Goal: Information Seeking & Learning: Learn about a topic

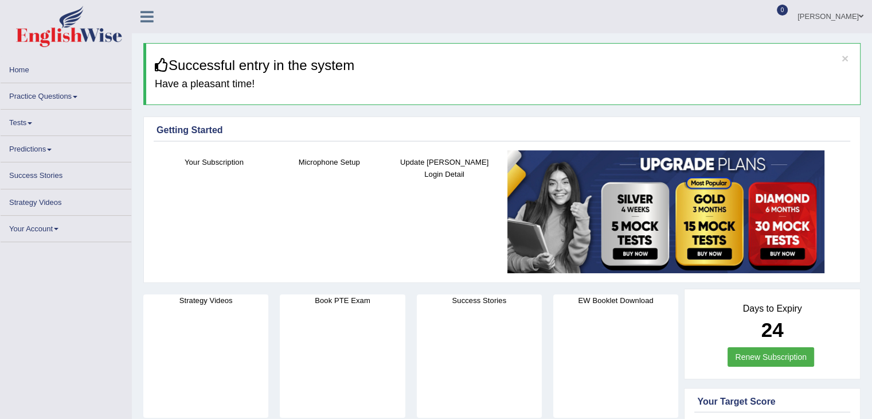
click at [71, 96] on link "Practice Questions" at bounding box center [66, 94] width 131 height 22
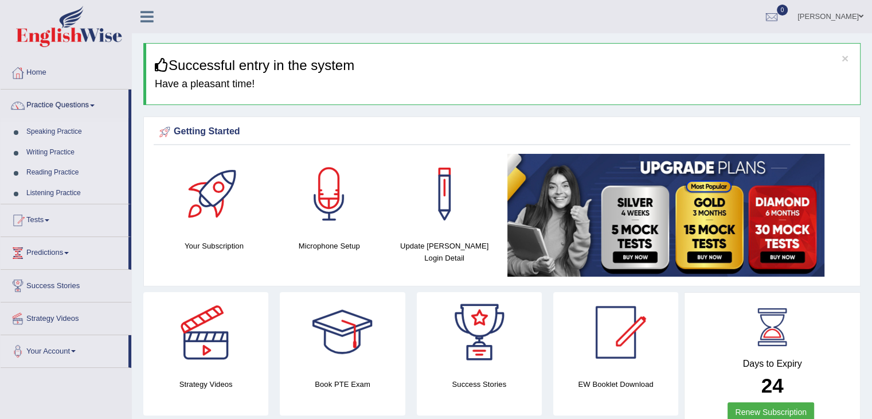
click at [62, 150] on link "Writing Practice" at bounding box center [74, 152] width 107 height 21
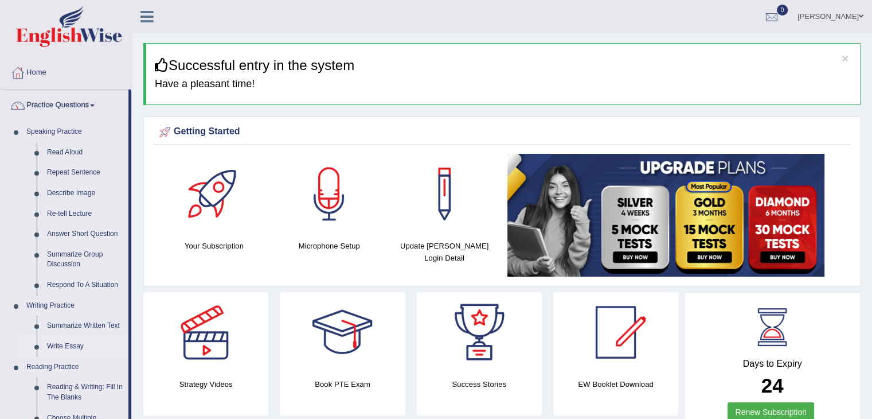
click at [67, 346] on link "Write Essay" at bounding box center [85, 346] width 87 height 21
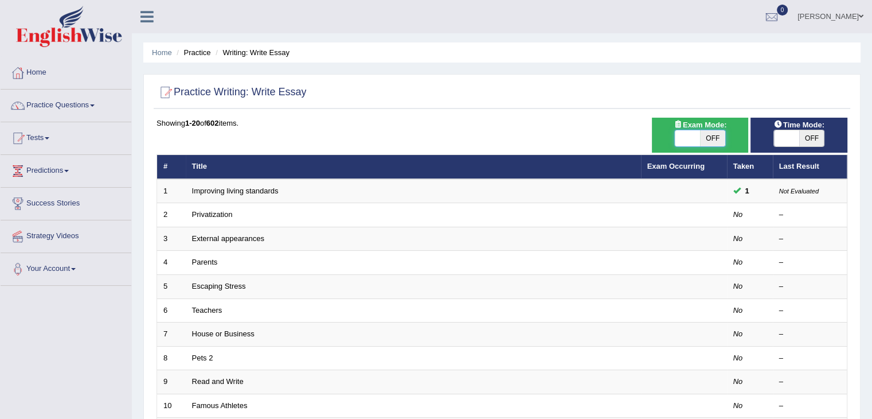
click at [689, 131] on span at bounding box center [687, 138] width 25 height 16
checkbox input "true"
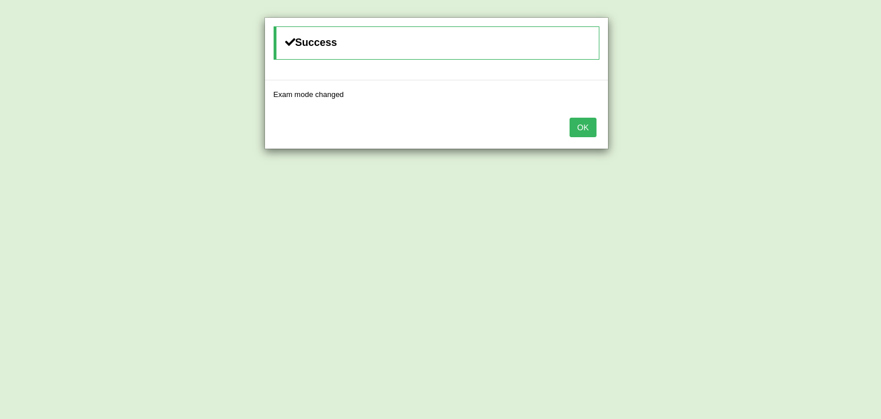
click at [576, 126] on button "OK" at bounding box center [582, 127] width 26 height 19
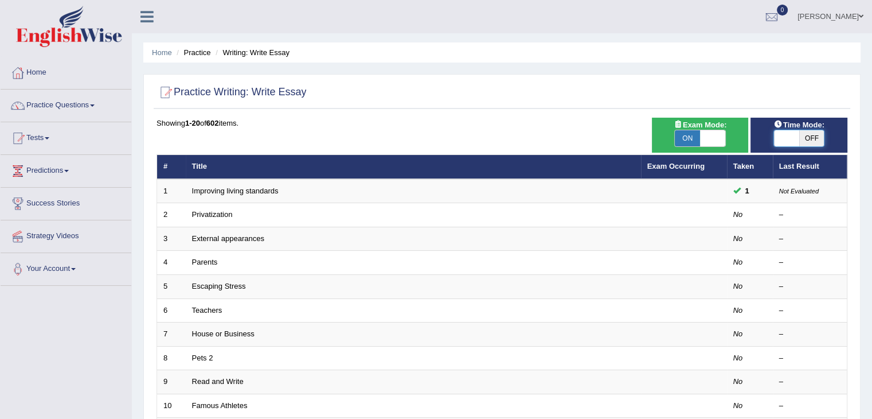
click at [792, 135] on span at bounding box center [786, 138] width 25 height 16
checkbox input "true"
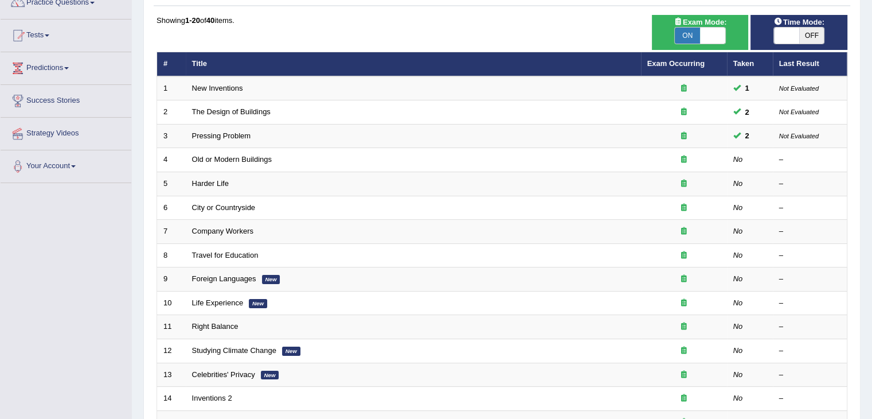
scroll to position [103, 0]
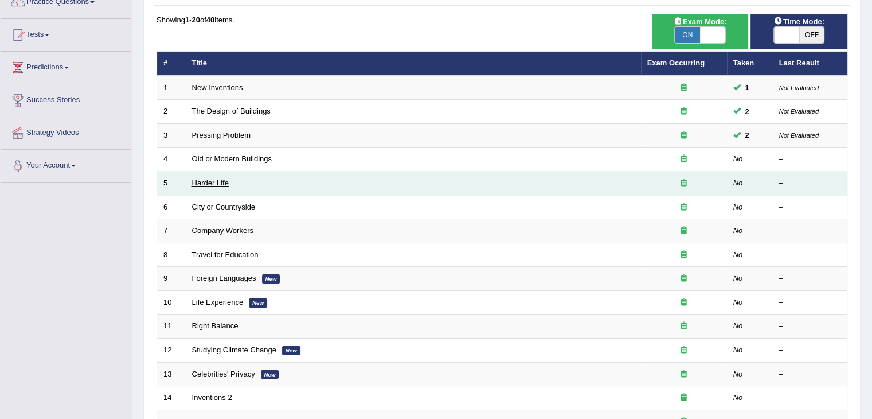
click at [214, 185] on link "Harder Life" at bounding box center [210, 182] width 37 height 9
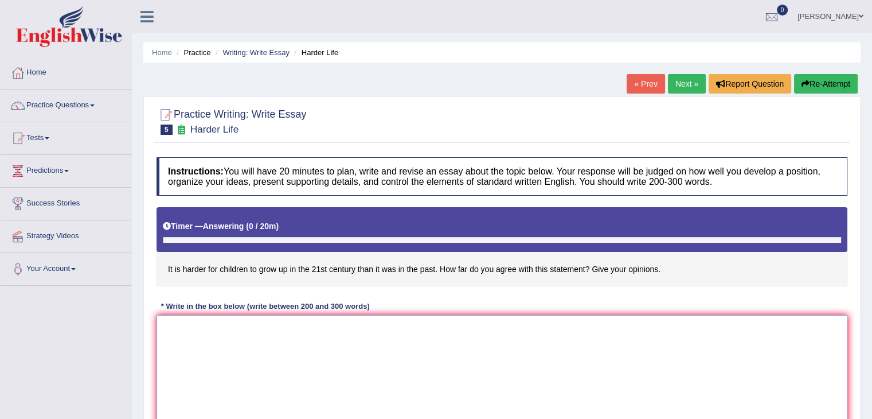
click at [287, 346] on textarea at bounding box center [502, 370] width 691 height 111
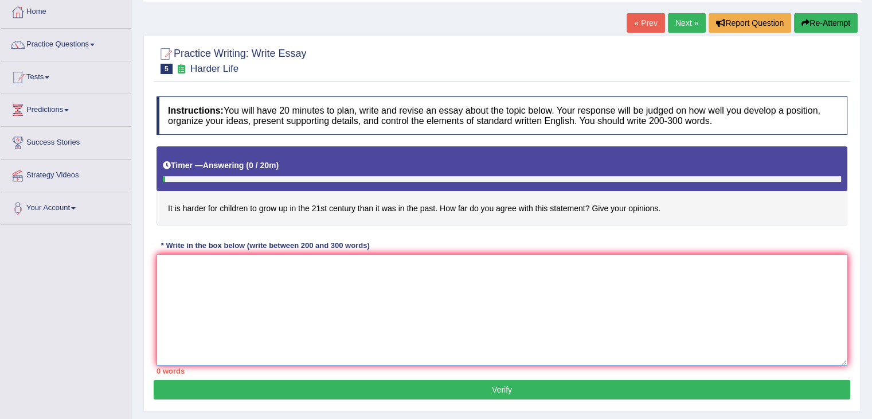
scroll to position [71, 0]
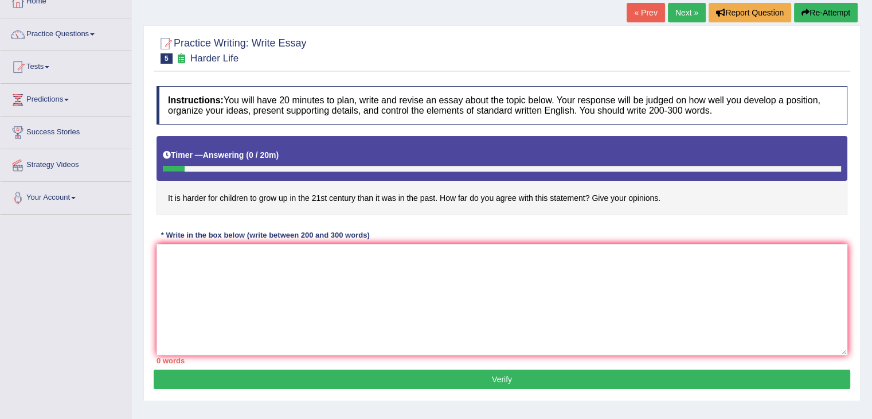
click at [686, 13] on link "Next »" at bounding box center [687, 12] width 38 height 19
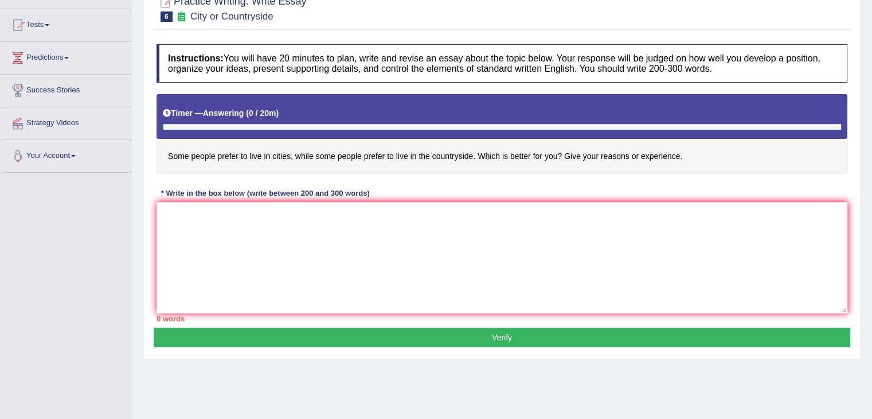
scroll to position [117, 0]
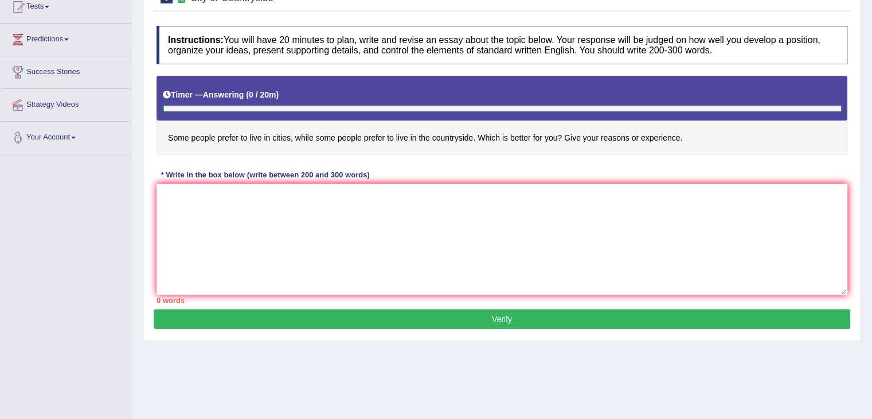
drag, startPoint x: 880, startPoint y: 101, endPoint x: 879, endPoint y: 189, distance: 87.2
click at [872, 189] on html "Toggle navigation Home Practice Questions Speaking Practice Read Aloud Repeat S…" at bounding box center [436, 78] width 872 height 419
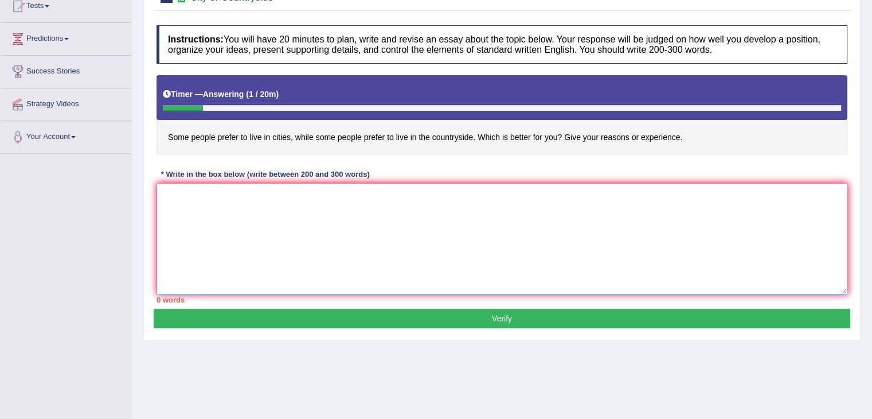
click at [306, 264] on textarea at bounding box center [502, 238] width 691 height 111
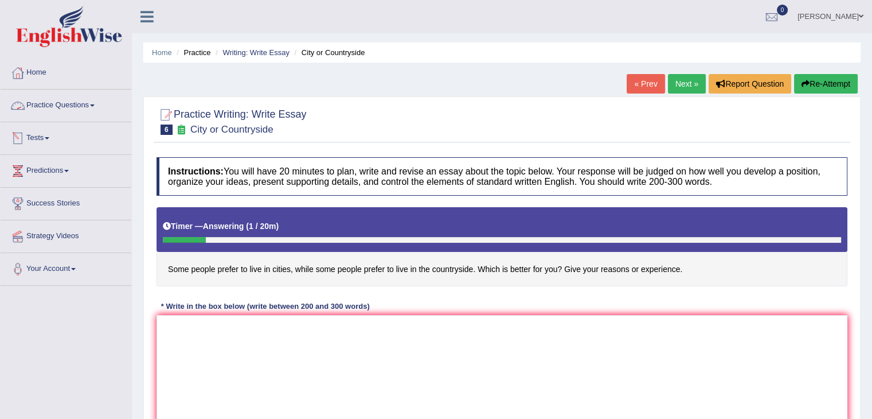
click at [78, 104] on link "Practice Questions" at bounding box center [66, 103] width 131 height 29
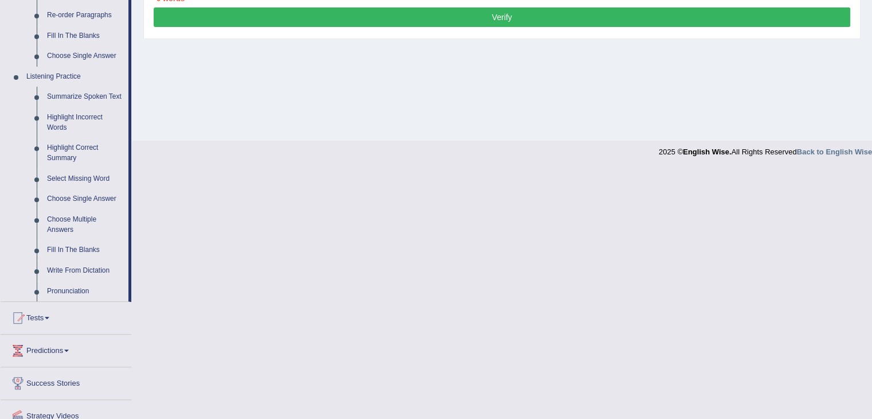
scroll to position [435, 0]
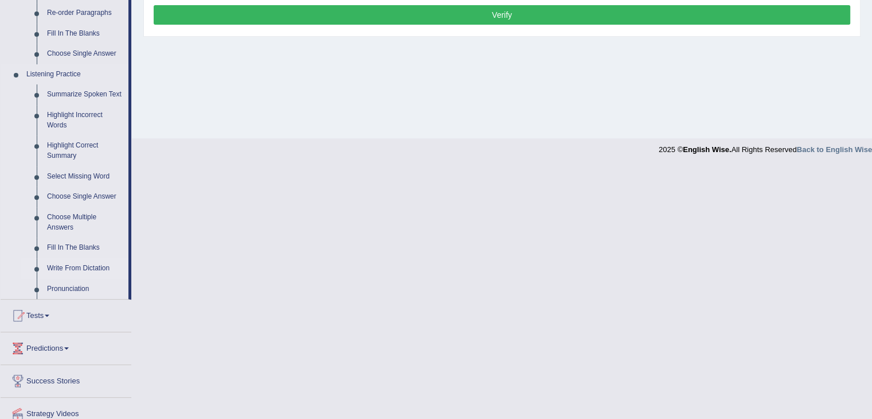
click at [92, 267] on link "Write From Dictation" at bounding box center [85, 268] width 87 height 21
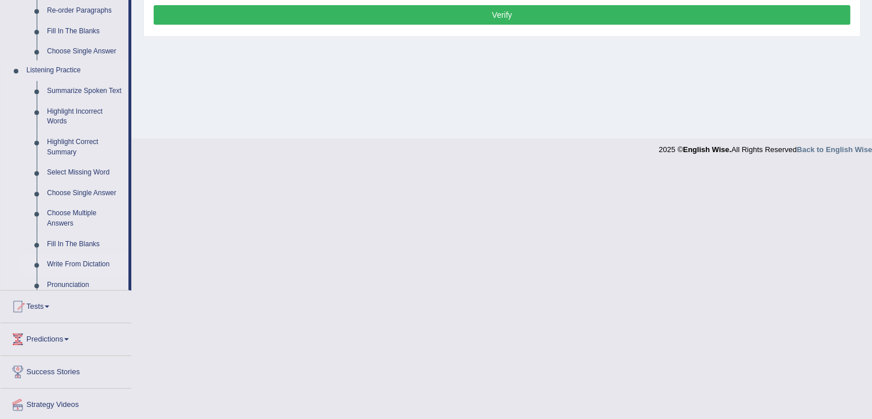
scroll to position [183, 0]
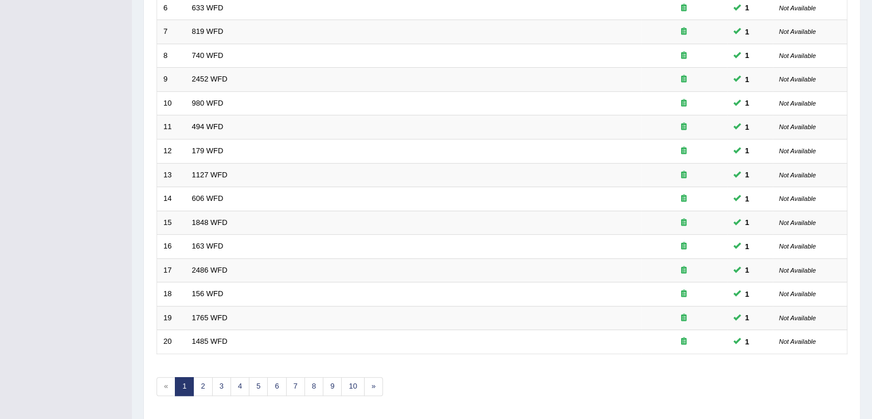
scroll to position [337, 0]
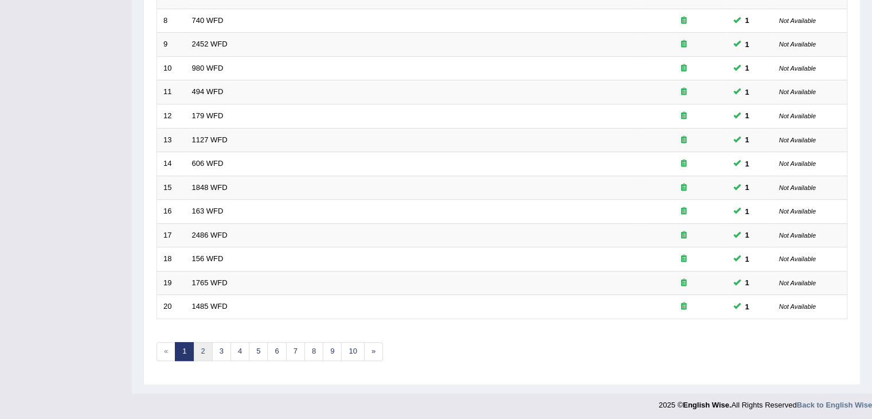
click at [206, 351] on link "2" at bounding box center [202, 351] width 19 height 19
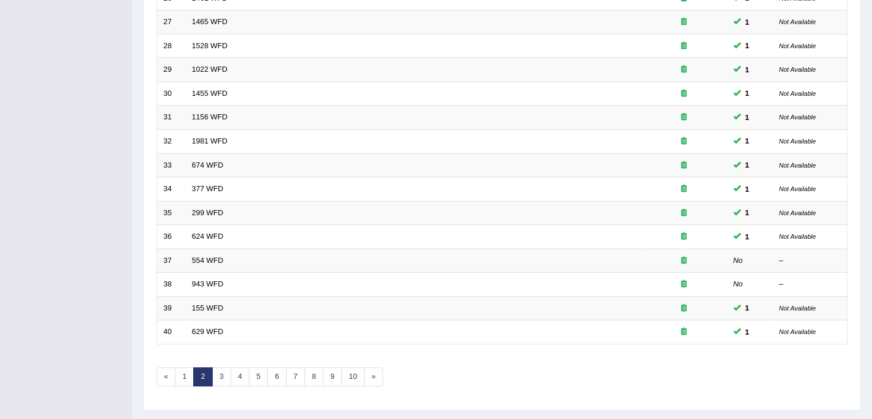
scroll to position [337, 0]
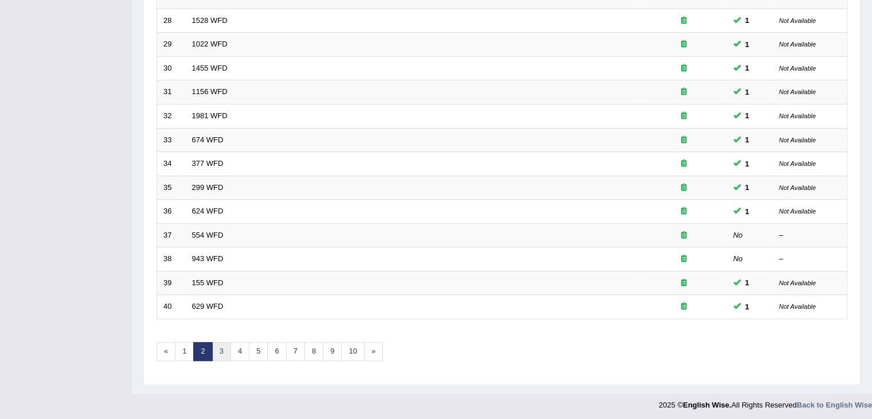
click at [224, 349] on link "3" at bounding box center [221, 351] width 19 height 19
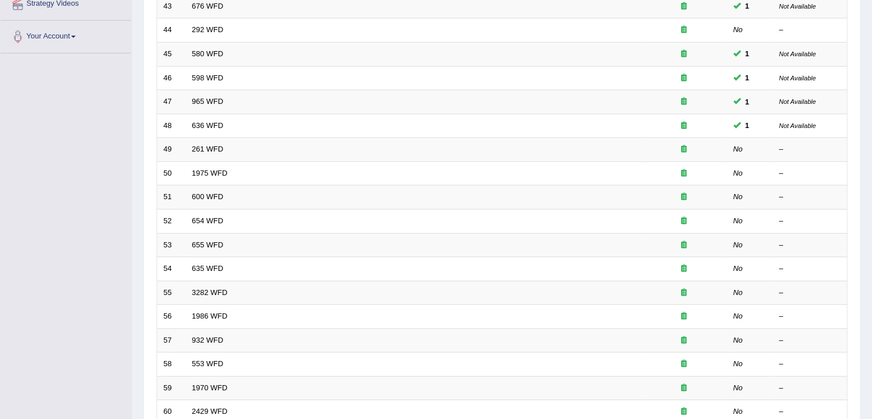
scroll to position [239, 0]
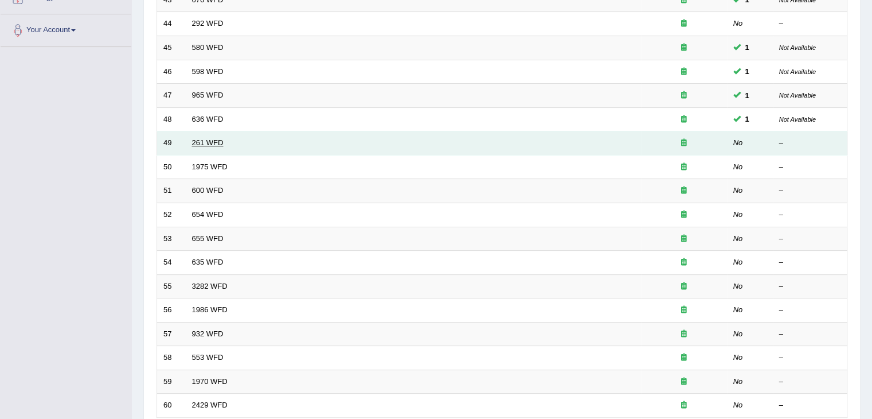
click at [210, 140] on link "261 WFD" at bounding box center [208, 142] width 32 height 9
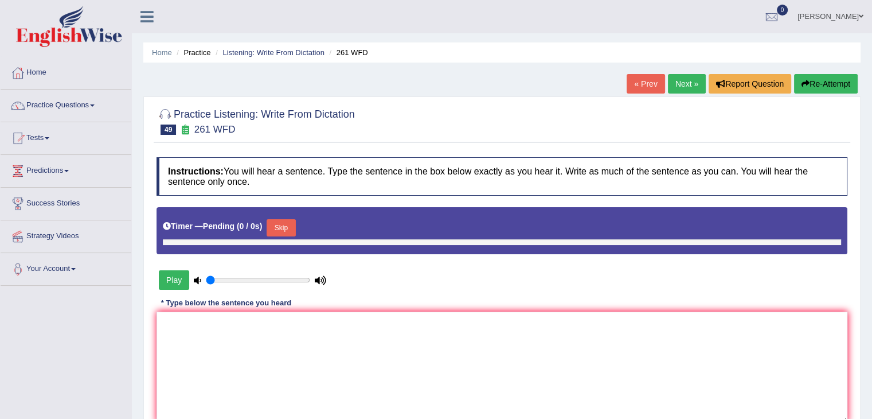
type input "0.45"
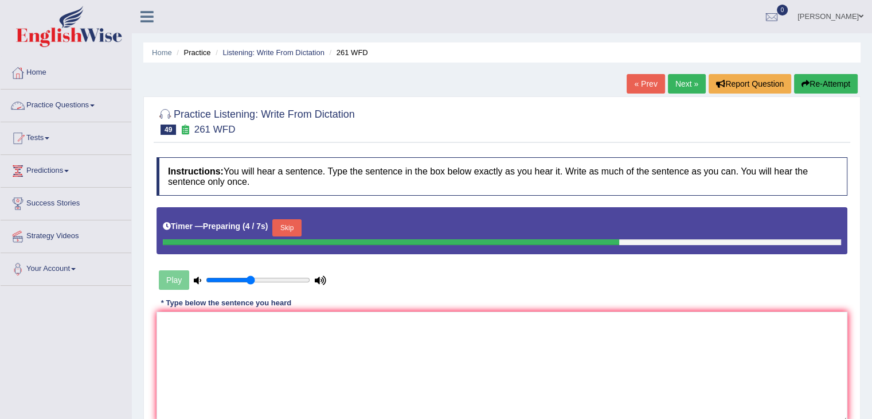
click at [71, 106] on link "Practice Questions" at bounding box center [66, 103] width 131 height 29
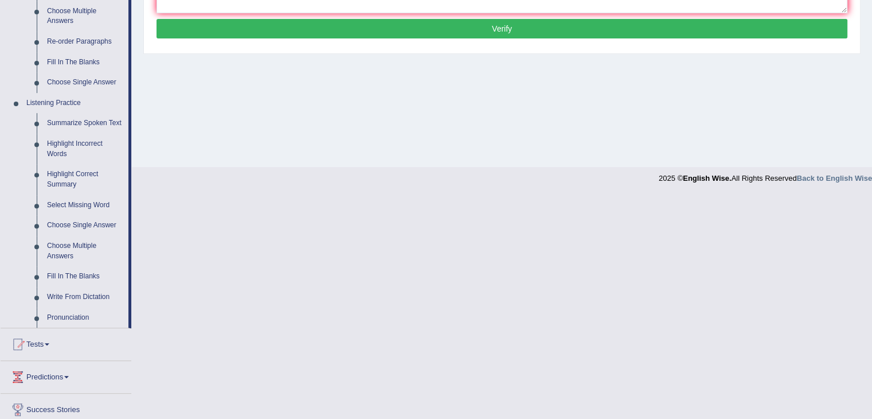
scroll to position [421, 0]
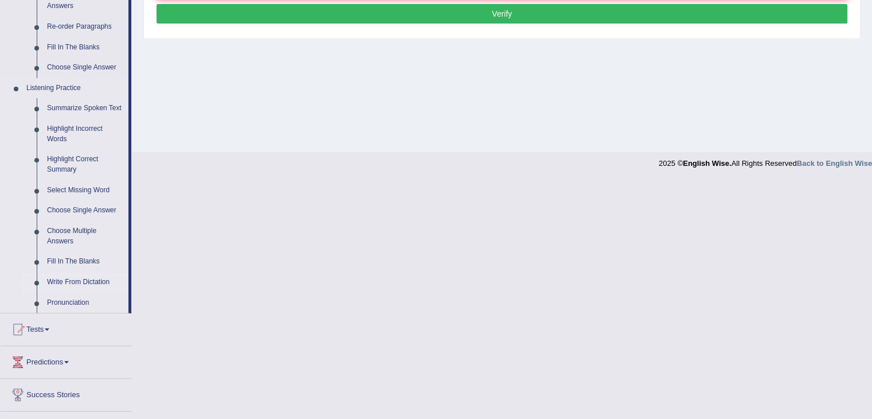
click at [81, 280] on link "Write From Dictation" at bounding box center [85, 282] width 87 height 21
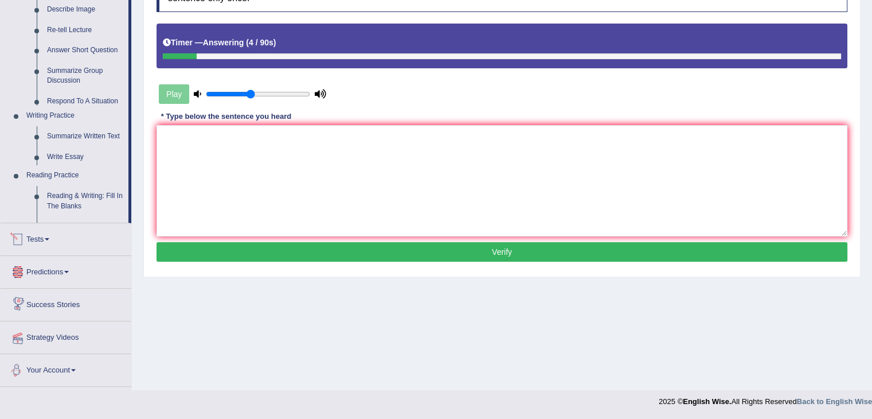
scroll to position [437, 0]
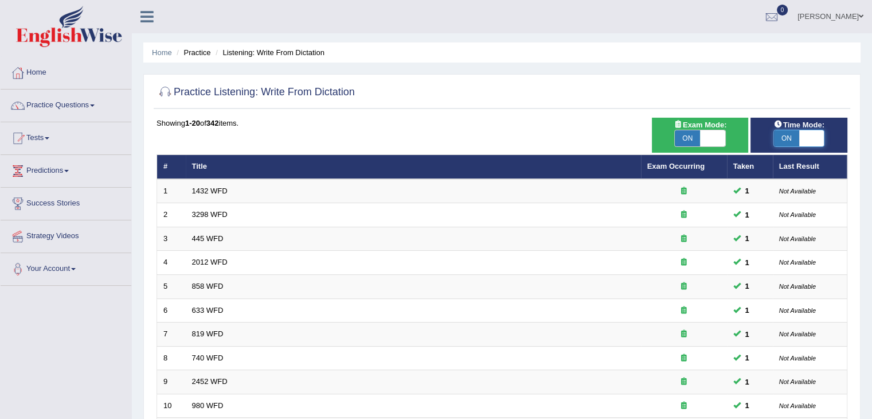
click at [806, 140] on span at bounding box center [811, 138] width 25 height 16
checkbox input "false"
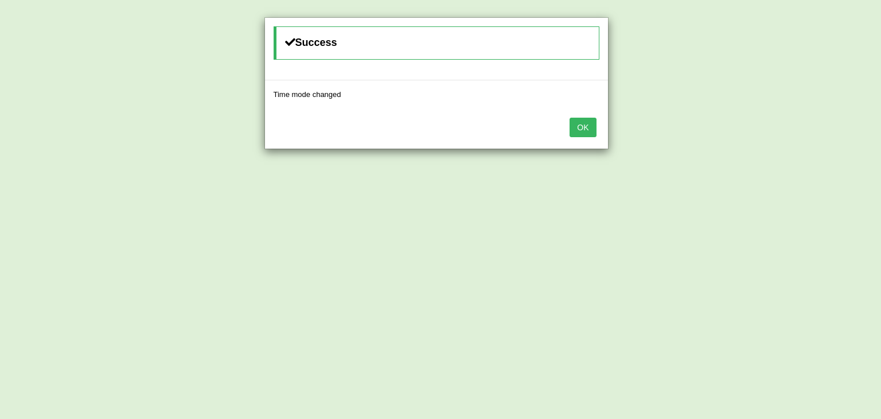
click at [585, 131] on button "OK" at bounding box center [582, 127] width 26 height 19
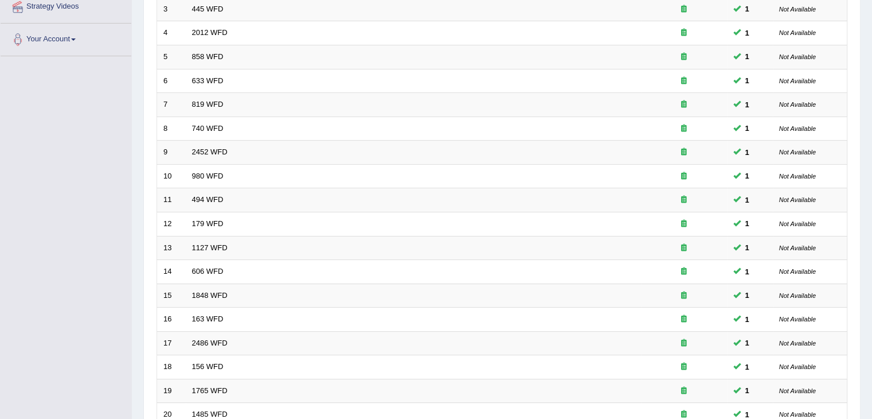
scroll to position [337, 0]
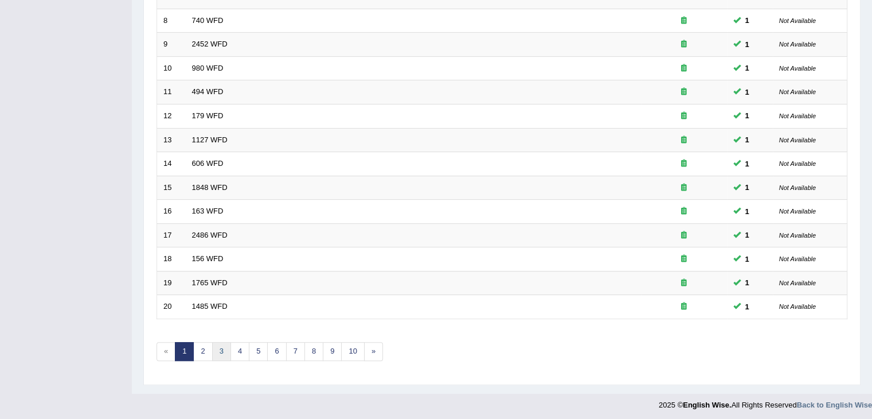
click at [221, 351] on link "3" at bounding box center [221, 351] width 19 height 19
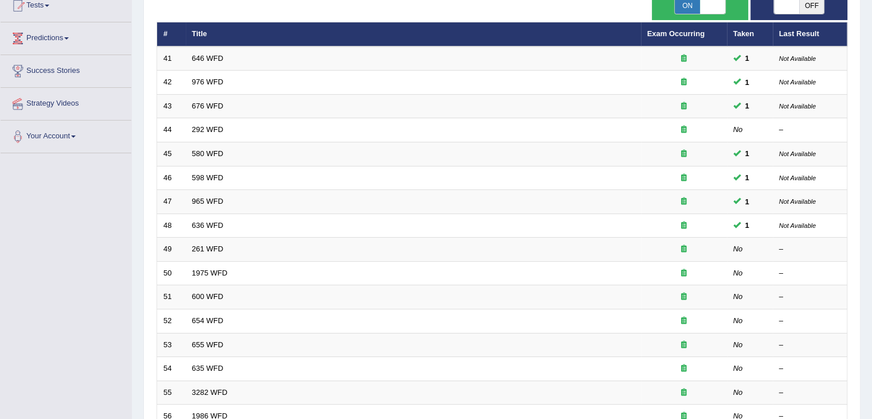
scroll to position [133, 0]
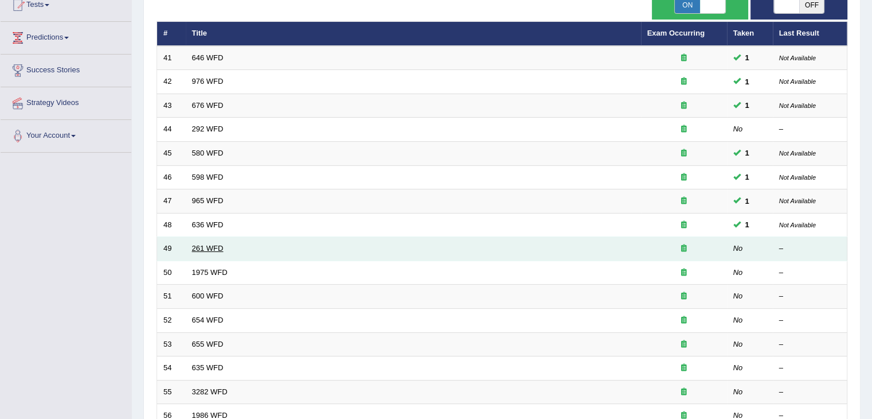
click at [217, 248] on link "261 WFD" at bounding box center [208, 248] width 32 height 9
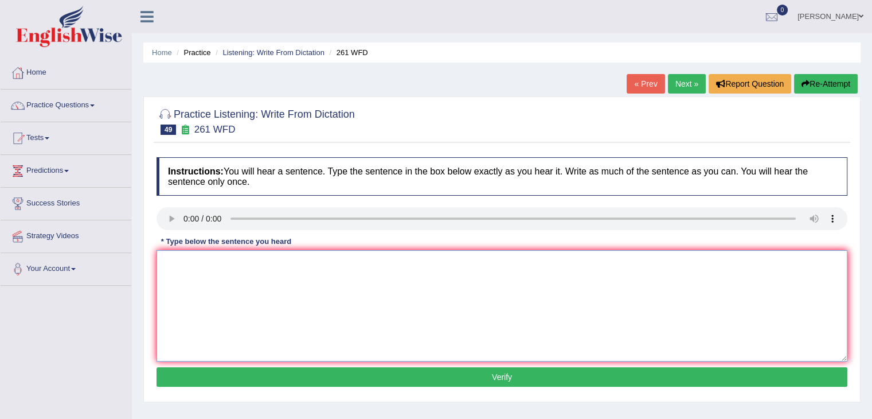
click at [207, 271] on textarea at bounding box center [502, 305] width 691 height 111
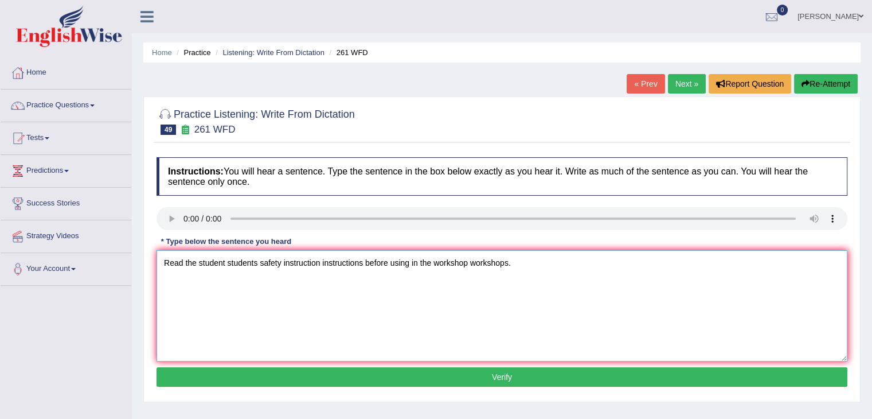
type textarea "Read the student students safety instruction instructions before using in the w…"
click at [329, 374] on button "Verify" at bounding box center [502, 376] width 691 height 19
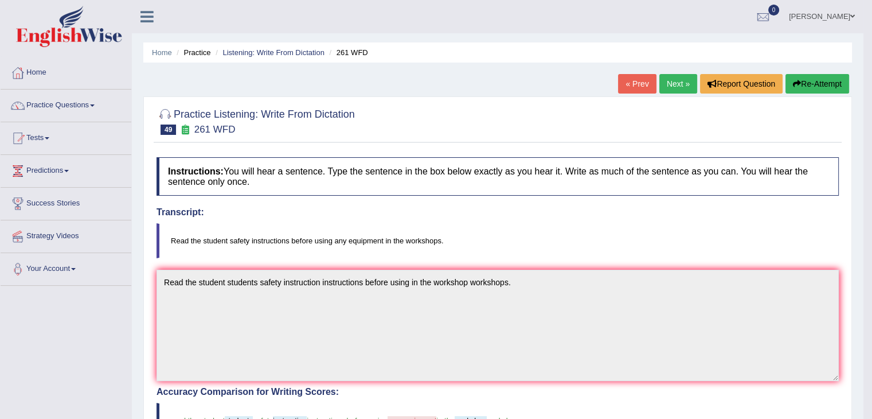
drag, startPoint x: 880, startPoint y: 17, endPoint x: 880, endPoint y: 59, distance: 42.4
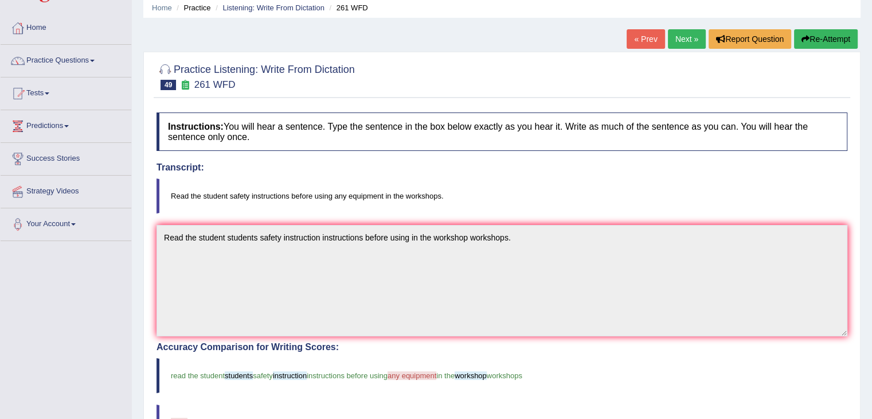
scroll to position [39, 0]
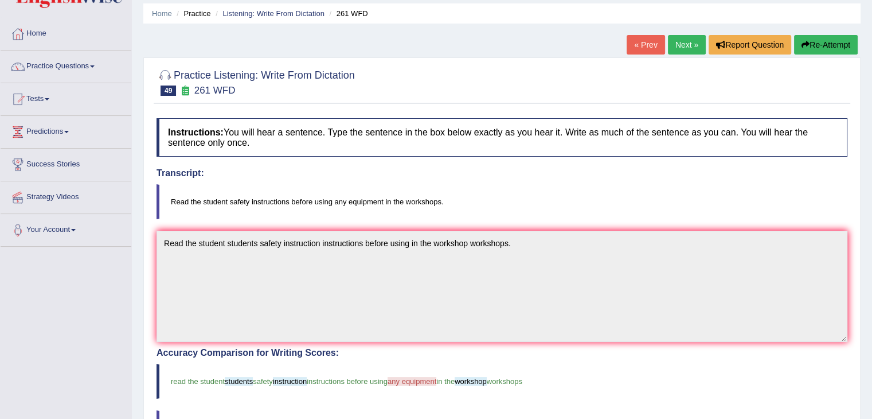
click at [681, 44] on link "Next »" at bounding box center [687, 44] width 38 height 19
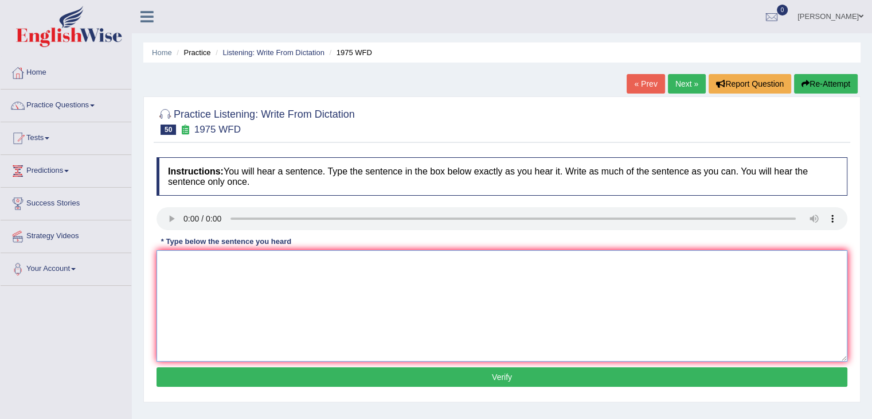
click at [212, 266] on textarea at bounding box center [502, 305] width 691 height 111
click at [256, 260] on textarea "His analysis study studies based on the false premises." at bounding box center [502, 305] width 691 height 111
type textarea "His analysis study studies is based on the false premises."
click at [398, 374] on button "Verify" at bounding box center [502, 376] width 691 height 19
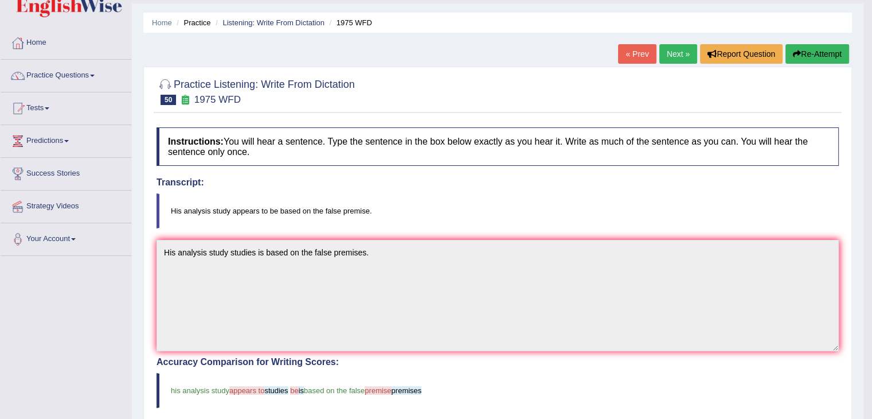
scroll to position [22, 0]
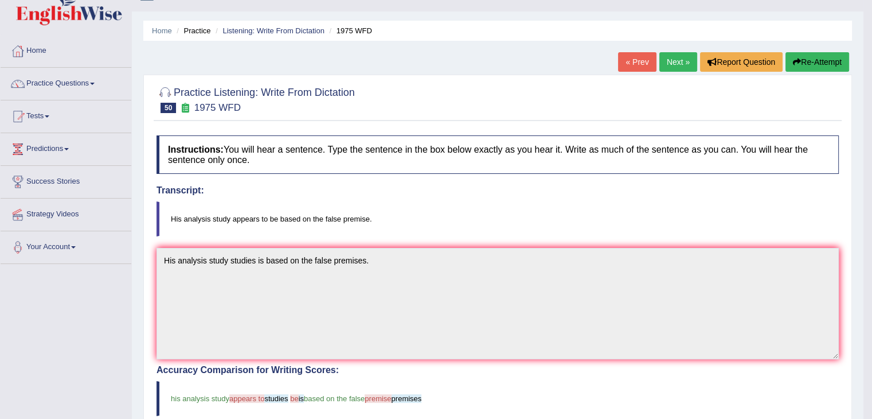
click at [674, 59] on link "Next »" at bounding box center [678, 61] width 38 height 19
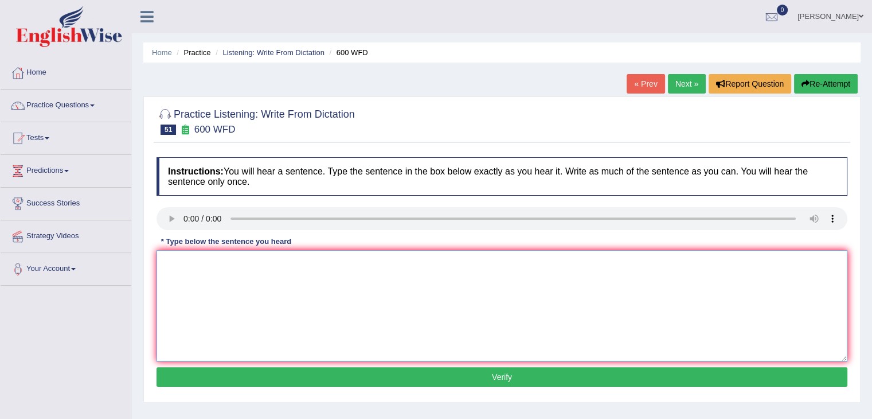
click at [200, 264] on textarea at bounding box center [502, 305] width 691 height 111
type textarea "Continue student students sent necessary application applications form forms."
click at [280, 370] on button "Verify" at bounding box center [502, 376] width 691 height 19
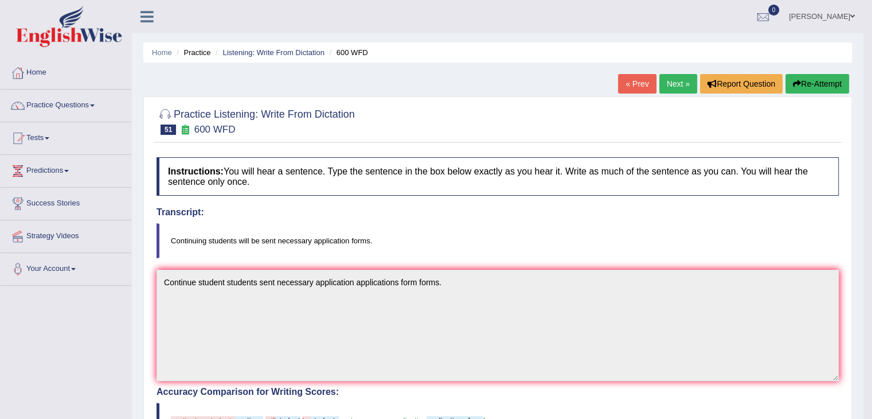
click at [676, 83] on link "Next »" at bounding box center [678, 83] width 38 height 19
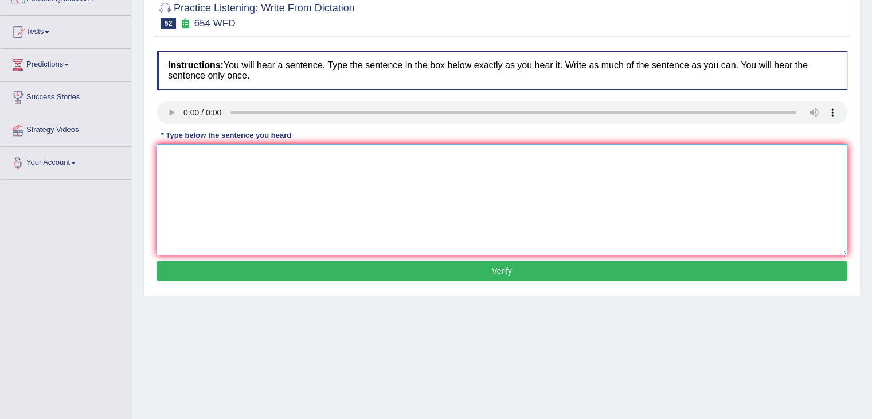
click at [193, 147] on textarea at bounding box center [502, 199] width 691 height 111
click at [193, 147] on textarea "The stutdy studies show showed that" at bounding box center [502, 199] width 691 height 111
click at [201, 155] on textarea "The stutheshowed that" at bounding box center [502, 199] width 691 height 111
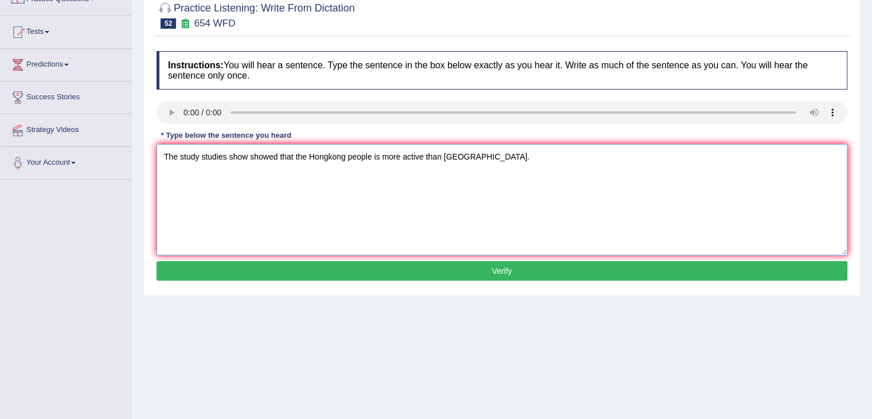
type textarea "The study studies show showed that the Hongkong people is more active than [GEO…"
click at [320, 265] on button "Verify" at bounding box center [502, 270] width 691 height 19
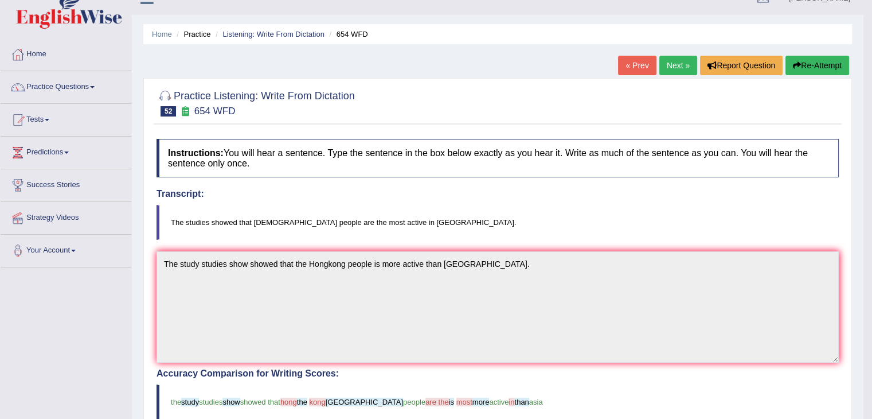
scroll to position [17, 0]
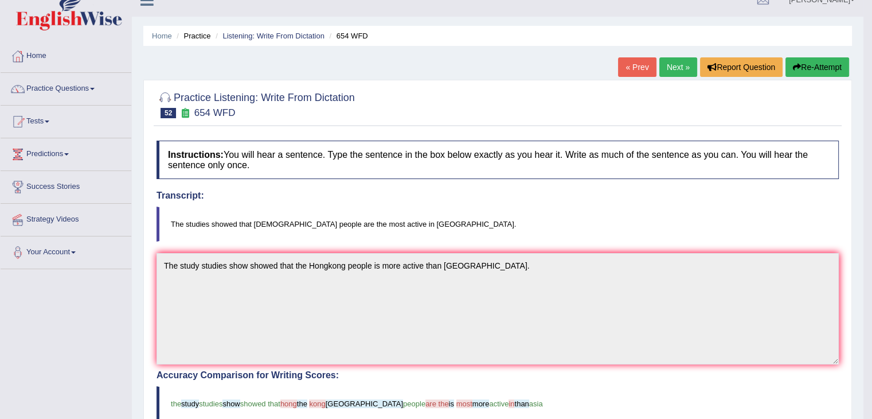
click at [667, 67] on link "Next »" at bounding box center [678, 66] width 38 height 19
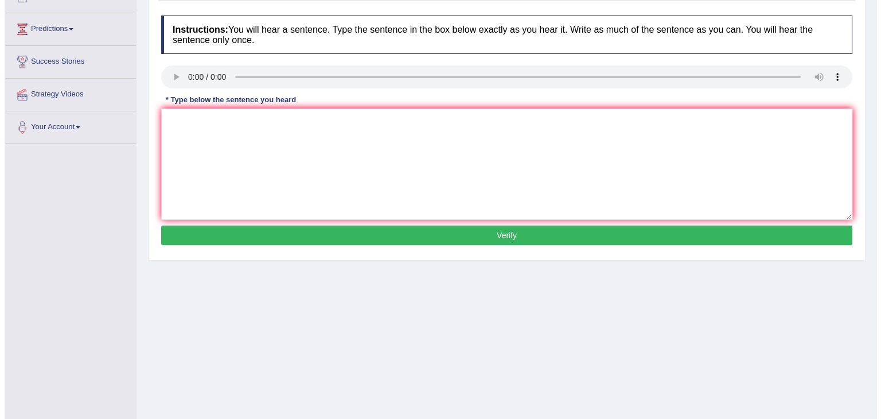
scroll to position [142, 0]
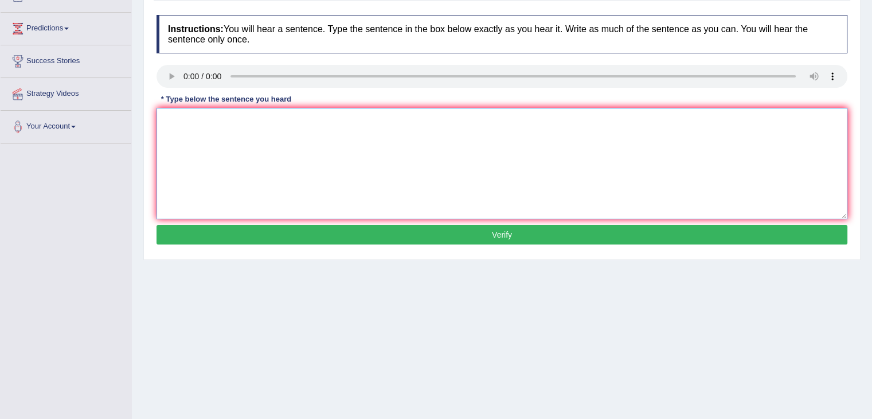
click at [206, 127] on textarea at bounding box center [502, 163] width 691 height 111
type textarea "The teacher traning is observing the class classes."
click at [314, 232] on button "Verify" at bounding box center [502, 234] width 691 height 19
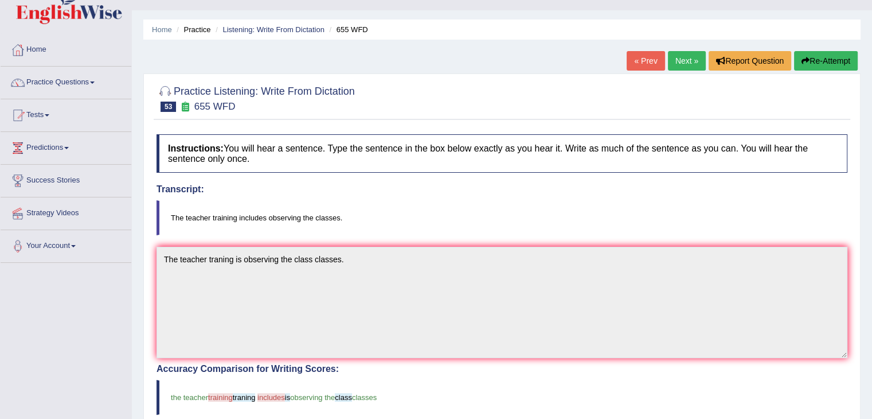
scroll to position [0, 0]
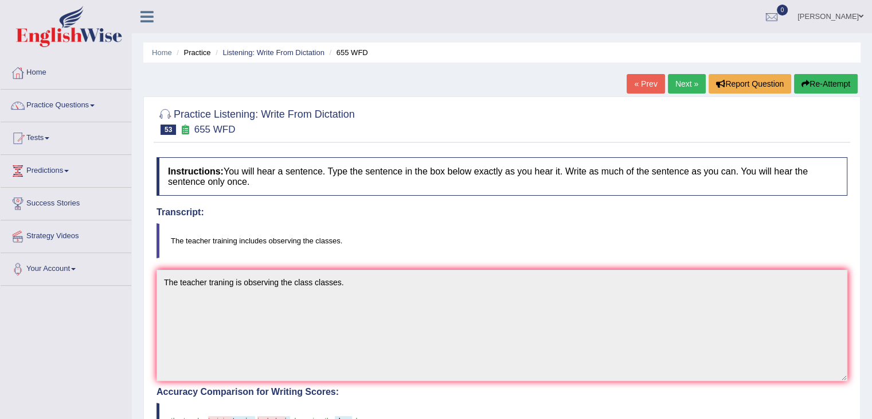
drag, startPoint x: 880, startPoint y: 115, endPoint x: 870, endPoint y: 34, distance: 82.1
click at [673, 83] on link "Next »" at bounding box center [687, 83] width 38 height 19
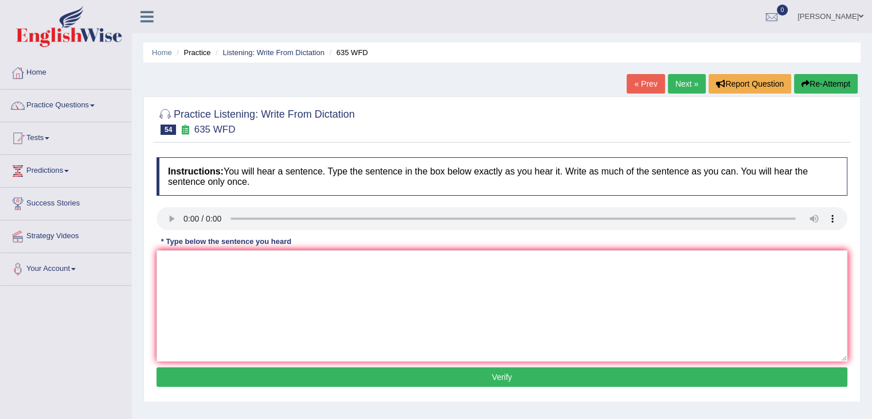
click at [155, 324] on div "Instructions: You will hear a sentence. Type the sentence in the box below exac…" at bounding box center [502, 273] width 697 height 244
click at [216, 267] on textarea at bounding box center [502, 305] width 691 height 111
type textarea "The science library is located on the ground floor of library."
click at [294, 380] on button "Verify" at bounding box center [502, 376] width 691 height 19
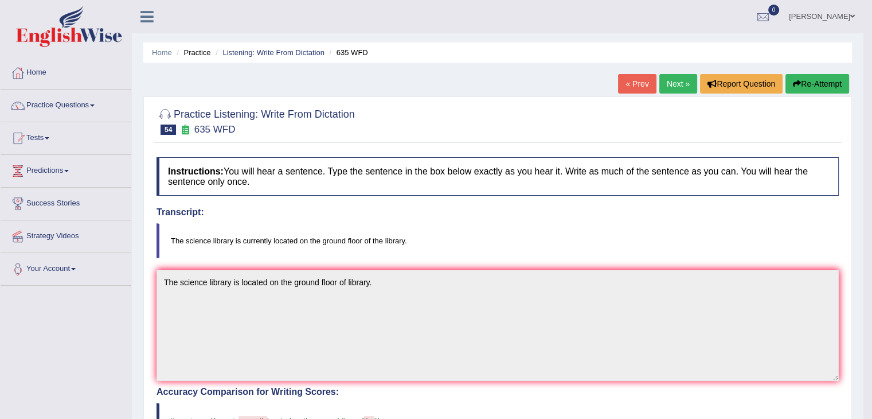
click at [682, 81] on link "Next »" at bounding box center [678, 83] width 38 height 19
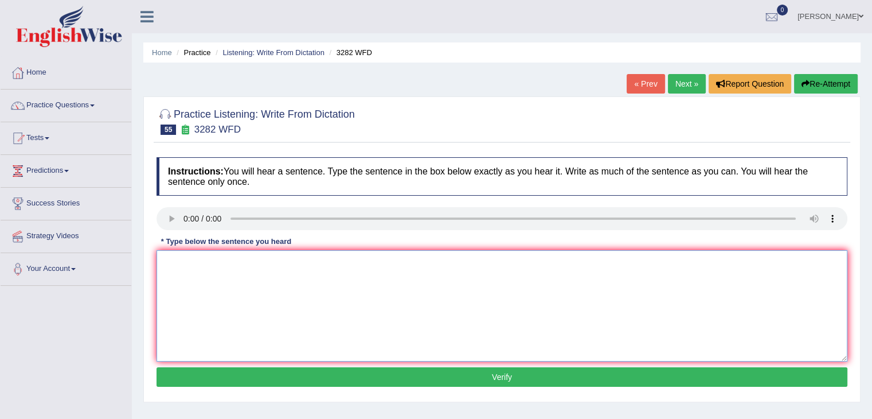
click at [204, 287] on textarea at bounding box center [502, 305] width 691 height 111
type textarea "The computers computer used to be large."
click at [293, 372] on button "Verify" at bounding box center [502, 376] width 691 height 19
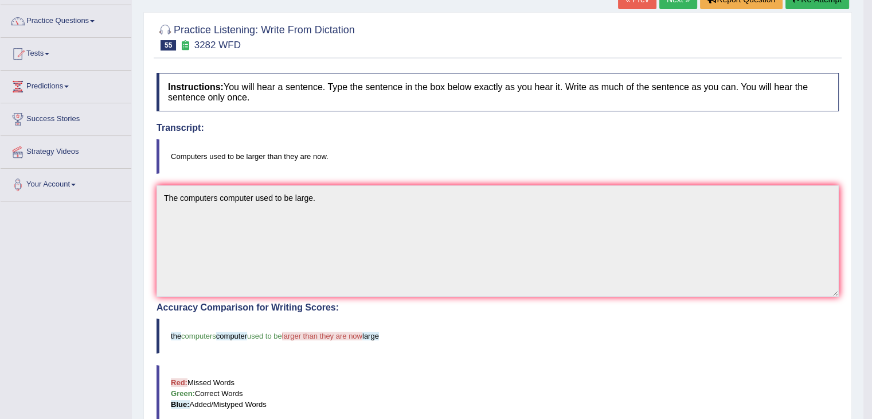
scroll to position [81, 0]
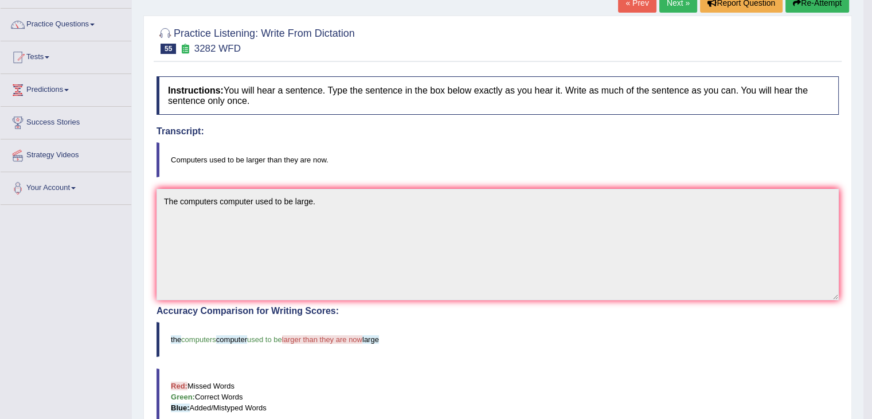
drag, startPoint x: 870, startPoint y: 242, endPoint x: 872, endPoint y: 192, distance: 50.5
click at [872, 192] on body "Toggle navigation Home Practice Questions Speaking Practice Read Aloud Repeat S…" at bounding box center [436, 128] width 872 height 419
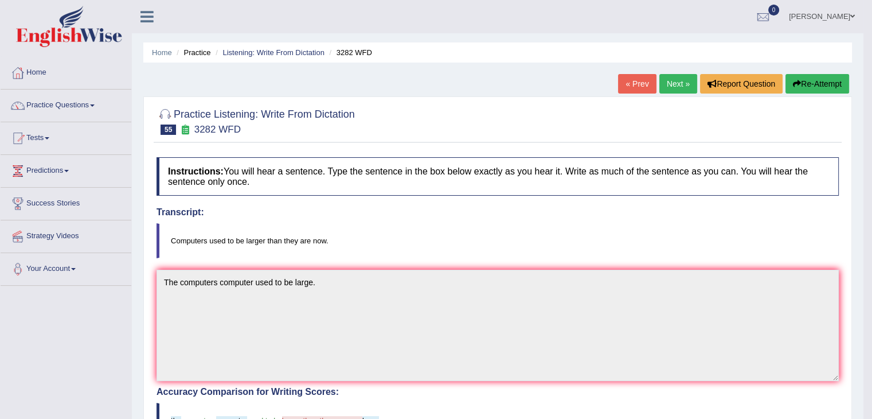
click at [825, 82] on button "Re-Attempt" at bounding box center [818, 83] width 64 height 19
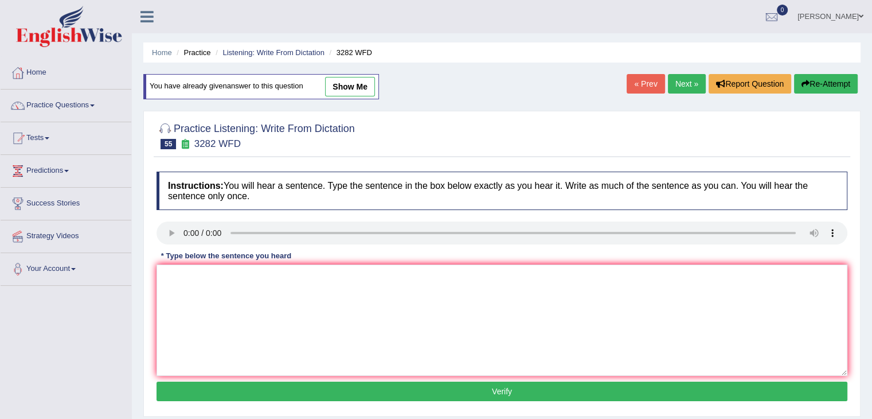
click at [675, 84] on link "Next »" at bounding box center [687, 83] width 38 height 19
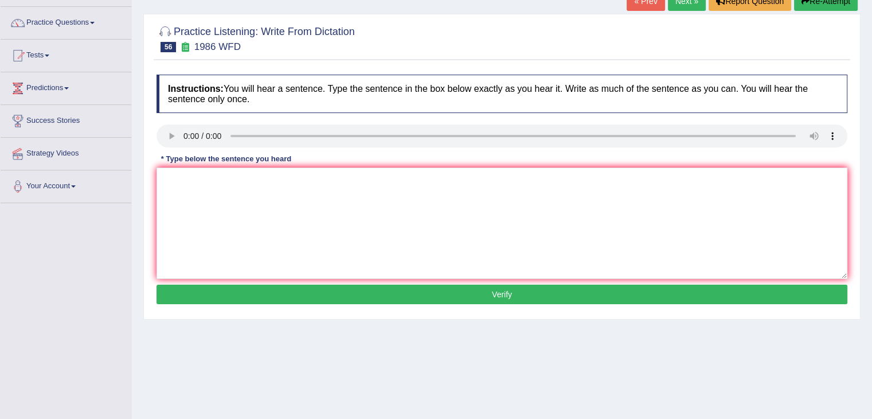
scroll to position [84, 0]
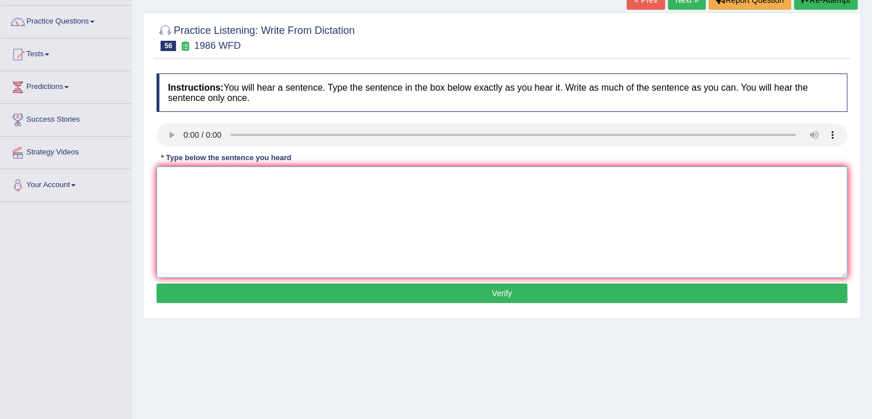
click at [225, 214] on textarea at bounding box center [502, 221] width 691 height 111
type textarea "A good academic people should provide clear arguments argument."
click at [289, 288] on button "Verify" at bounding box center [502, 292] width 691 height 19
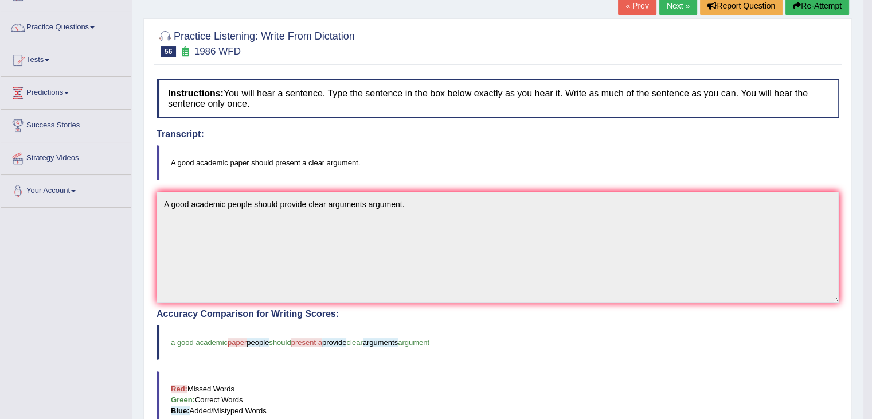
scroll to position [61, 0]
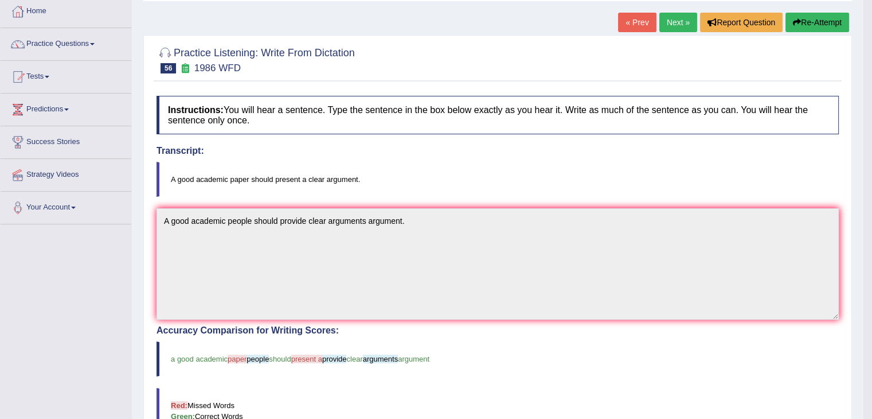
click at [684, 24] on link "Next »" at bounding box center [678, 22] width 38 height 19
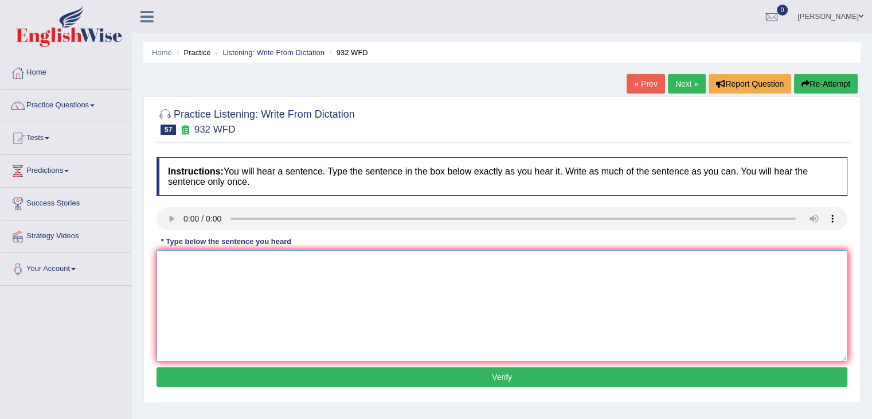
click at [220, 353] on textarea at bounding box center [502, 305] width 691 height 111
click at [304, 265] on textarea "Take the first step to applying university scholarship scholarships now." at bounding box center [502, 305] width 691 height 111
click at [268, 260] on textarea "Take the first step to applying university universities scholarship scholarship…" at bounding box center [502, 305] width 691 height 111
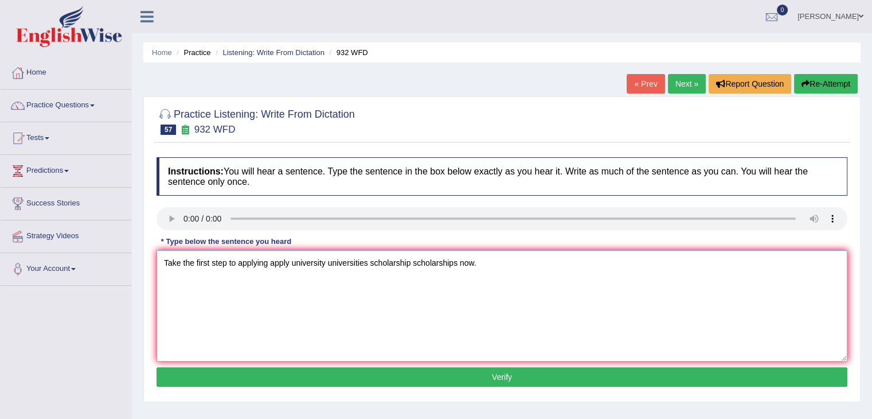
click at [228, 262] on textarea "Take the first step to applying apply university universities scholarship schol…" at bounding box center [502, 305] width 691 height 111
type textarea "Take the first step steps to applying apply university universities scholarship…"
click at [405, 376] on button "Verify" at bounding box center [502, 376] width 691 height 19
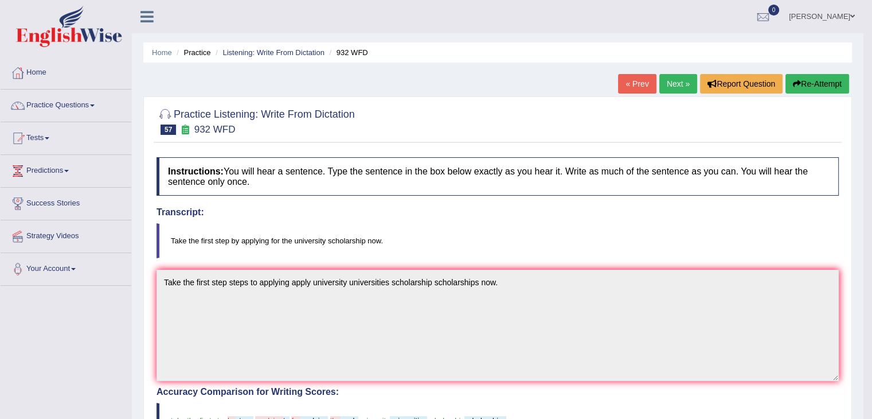
click at [685, 87] on link "Next »" at bounding box center [678, 83] width 38 height 19
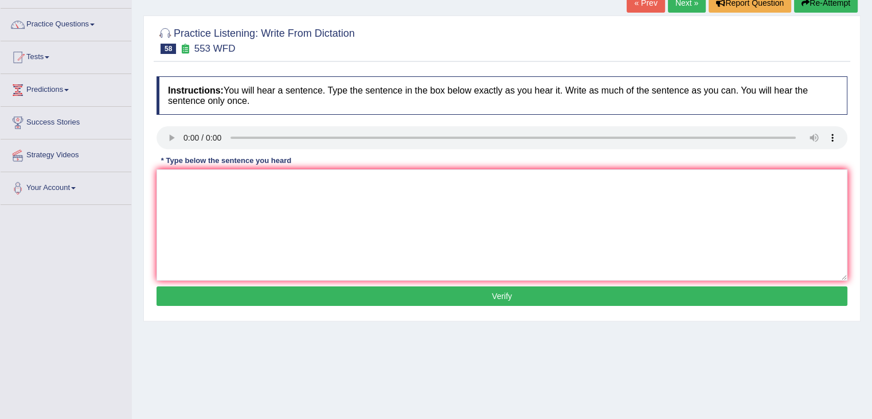
scroll to position [83, 0]
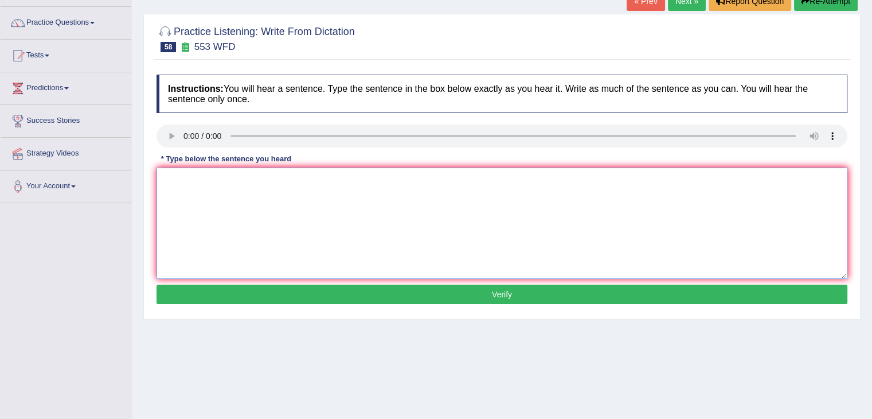
click at [196, 185] on textarea at bounding box center [502, 222] width 691 height 111
type textarea "Water filter on the campus is used for unnecessary plastic bottles."
click at [296, 294] on button "Verify" at bounding box center [502, 293] width 691 height 19
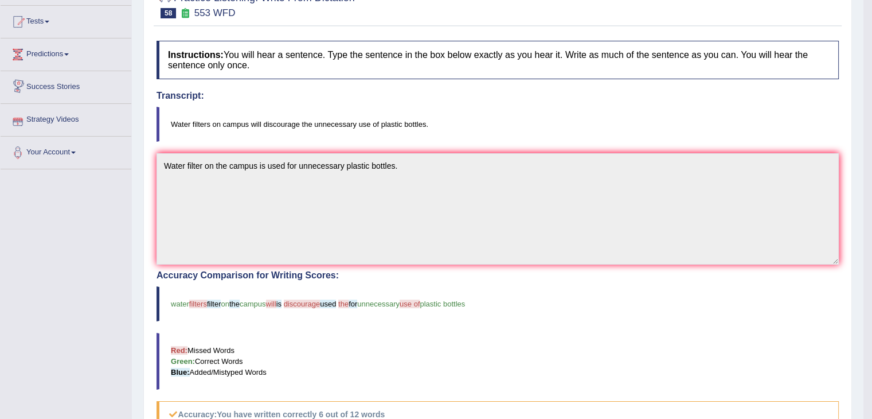
scroll to position [0, 0]
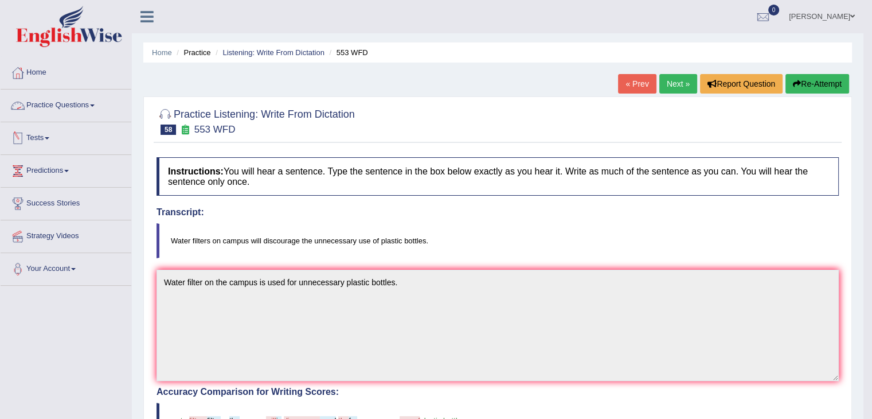
click at [84, 103] on link "Practice Questions" at bounding box center [66, 103] width 131 height 29
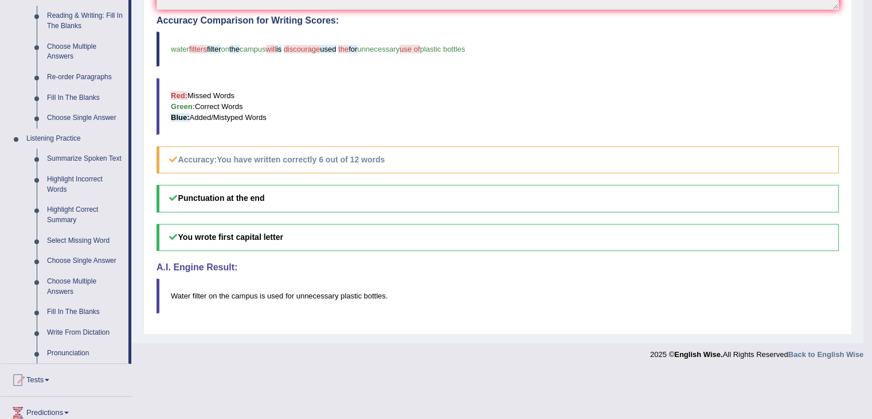
scroll to position [384, 0]
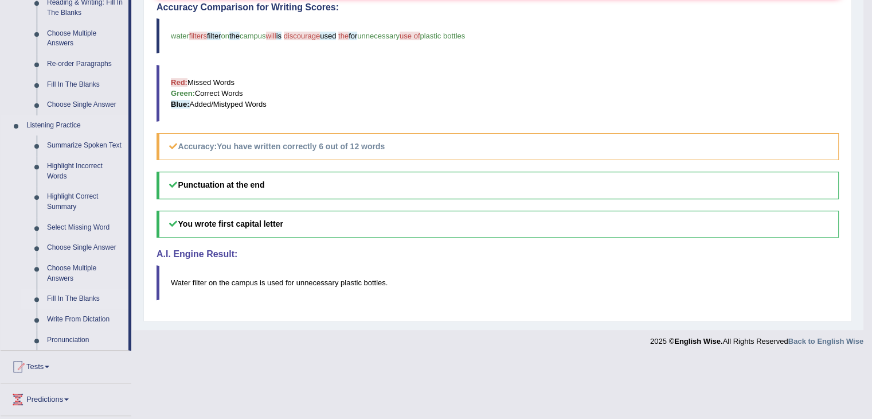
click at [66, 296] on link "Fill In The Blanks" at bounding box center [85, 298] width 87 height 21
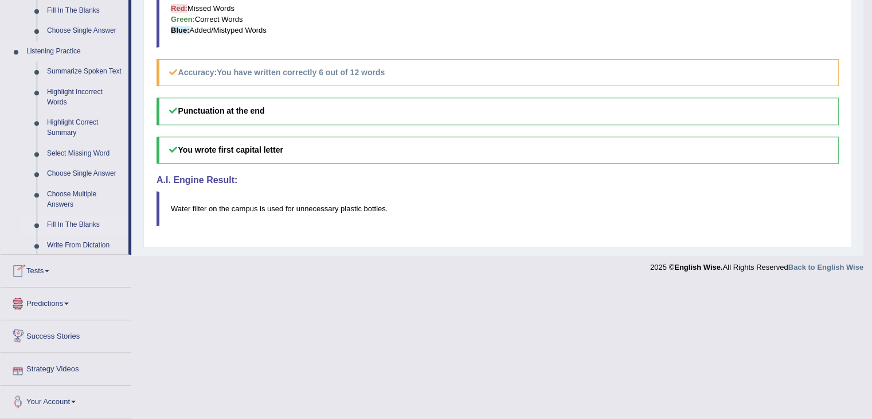
scroll to position [479, 0]
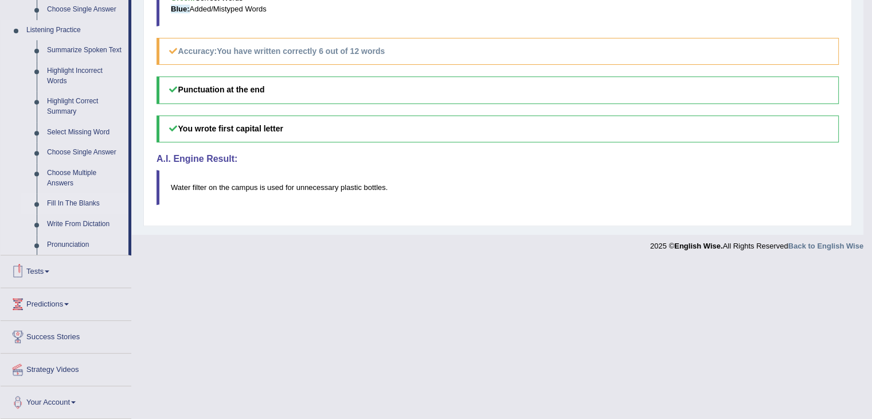
click at [87, 204] on link "Fill In The Blanks" at bounding box center [85, 203] width 87 height 21
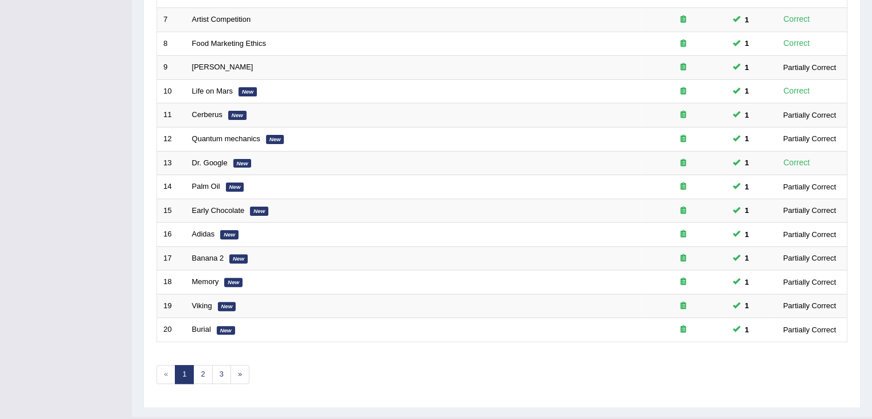
scroll to position [337, 0]
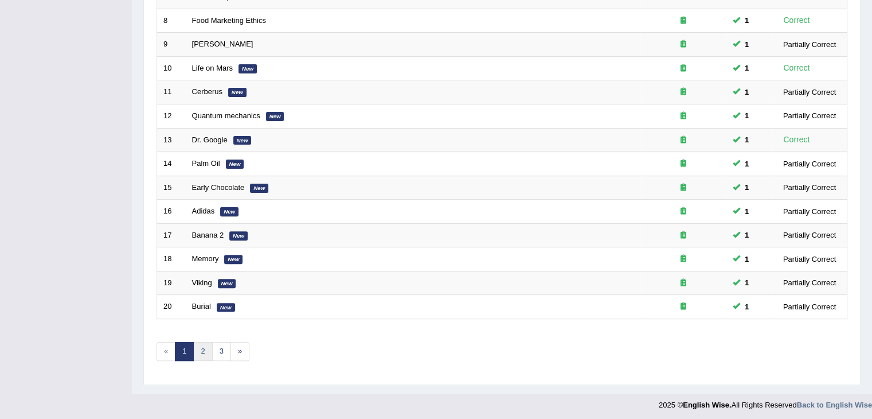
click at [198, 342] on link "2" at bounding box center [202, 351] width 19 height 19
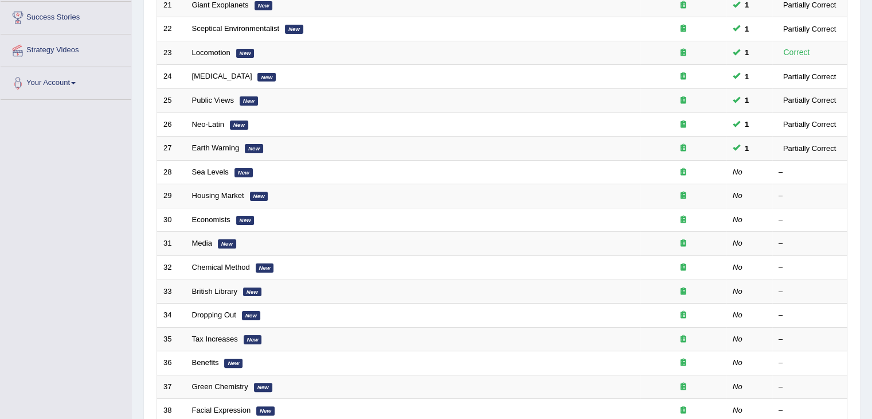
scroll to position [190, 0]
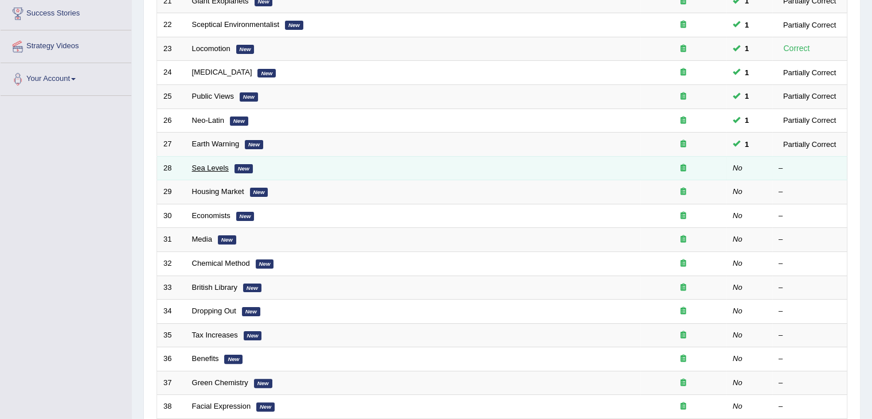
click at [212, 163] on link "Sea Levels" at bounding box center [210, 167] width 37 height 9
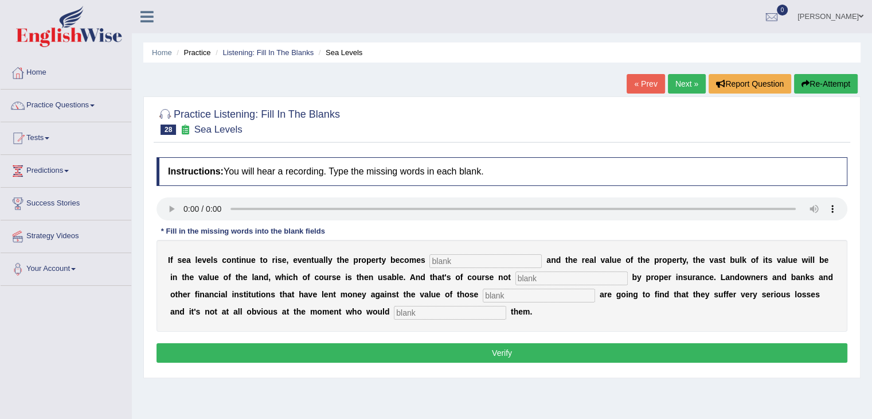
click at [416, 316] on input "text" at bounding box center [450, 313] width 112 height 14
type input "compensate"
click at [544, 296] on input "text" at bounding box center [539, 295] width 112 height 14
type input "properties"
click at [553, 277] on input "text" at bounding box center [571, 278] width 112 height 14
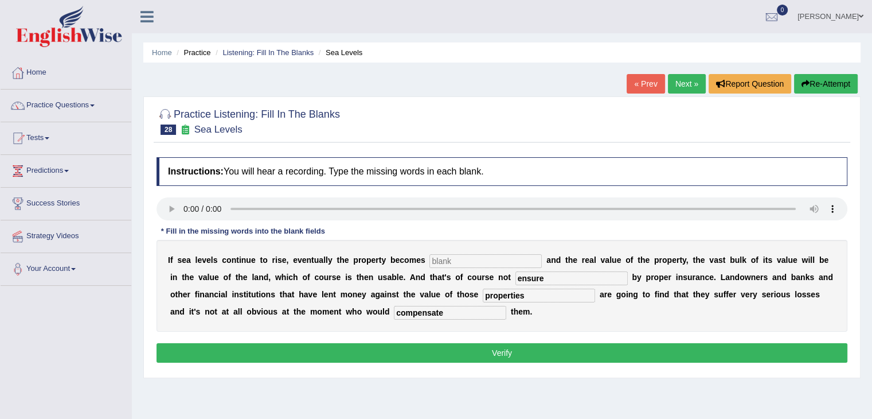
type input "ensure"
click at [516, 256] on input "text" at bounding box center [485, 261] width 112 height 14
type input "indated"
click at [504, 351] on button "Verify" at bounding box center [502, 352] width 691 height 19
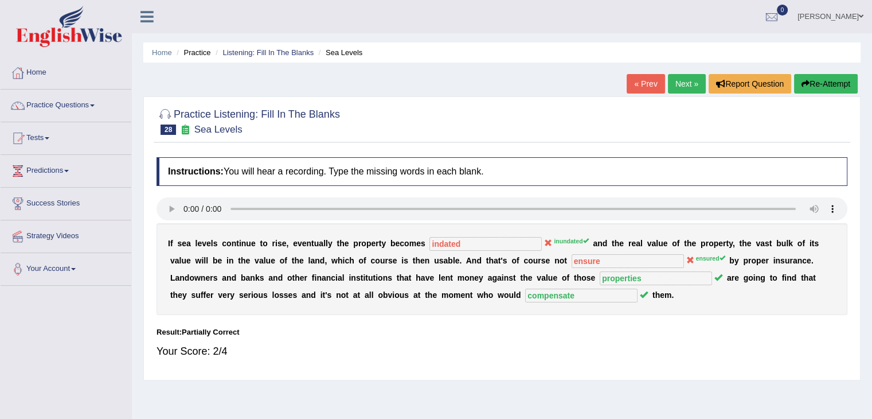
click at [692, 84] on link "Next »" at bounding box center [687, 83] width 38 height 19
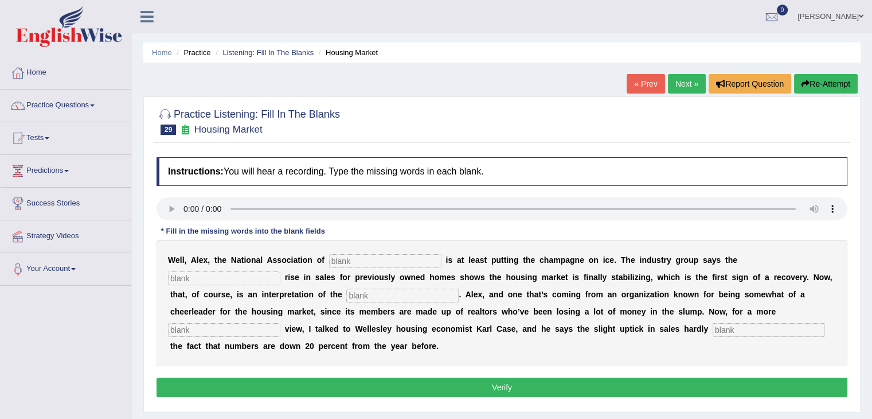
click at [739, 329] on input "text" at bounding box center [769, 330] width 112 height 14
type input "outset"
click at [245, 330] on input "text" at bounding box center [224, 330] width 112 height 14
type input "servers"
click at [372, 292] on input "text" at bounding box center [402, 295] width 112 height 14
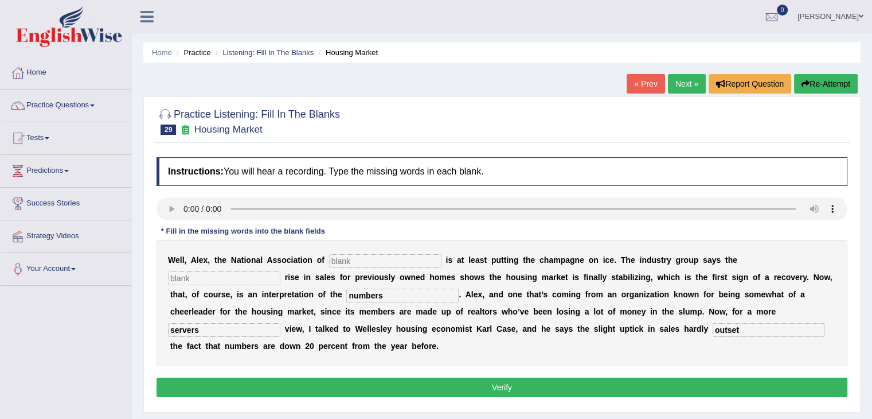
type input "numbers"
click at [366, 257] on input "text" at bounding box center [385, 261] width 112 height 14
type input "realtors"
click at [248, 276] on input "text" at bounding box center [224, 278] width 112 height 14
type input "slight"
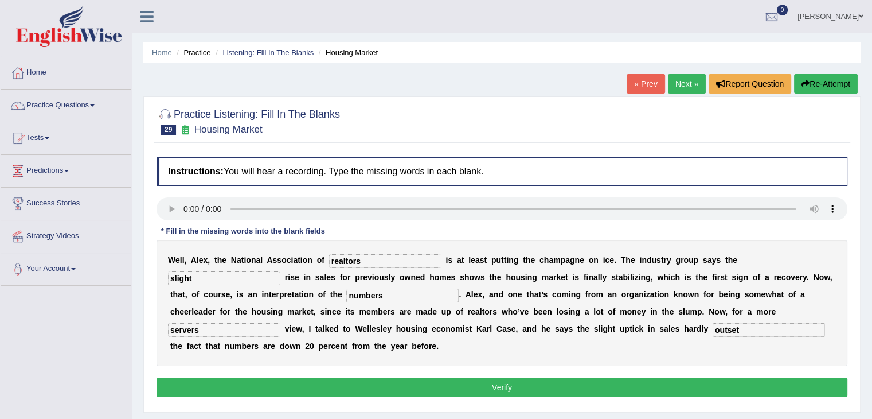
click at [343, 393] on button "Verify" at bounding box center [502, 386] width 691 height 19
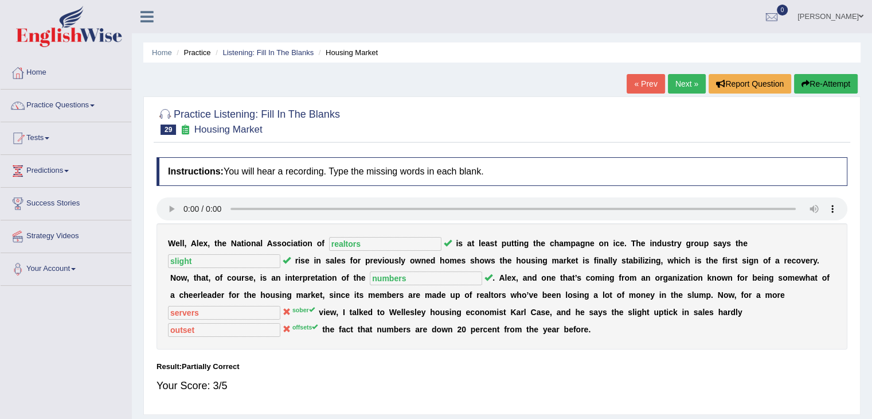
click at [685, 80] on link "Next »" at bounding box center [687, 83] width 38 height 19
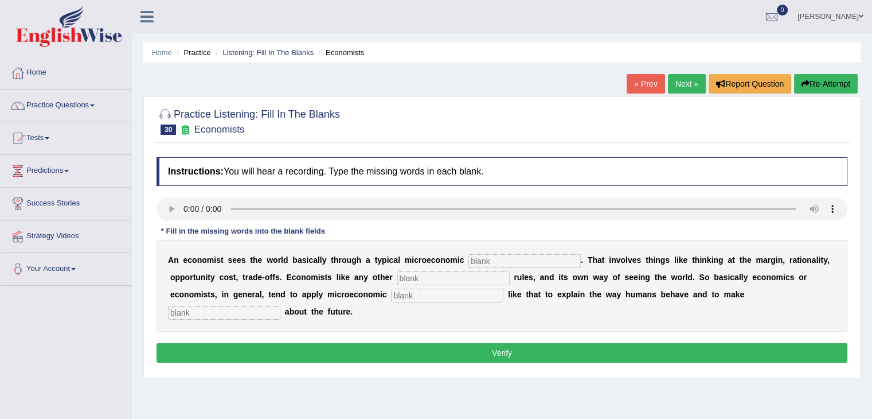
click at [183, 314] on input "text" at bounding box center [224, 313] width 112 height 14
type input "predications"
click at [417, 292] on input "text" at bounding box center [447, 295] width 112 height 14
type input "concepts"
click at [491, 255] on input "text" at bounding box center [524, 261] width 112 height 14
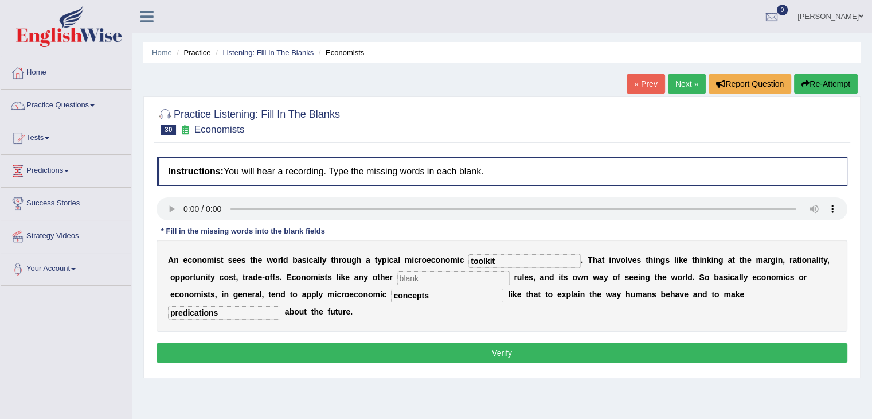
type input "toolkit"
click at [451, 275] on input "text" at bounding box center [453, 278] width 112 height 14
type input "discipline"
click at [467, 349] on button "Verify" at bounding box center [502, 352] width 691 height 19
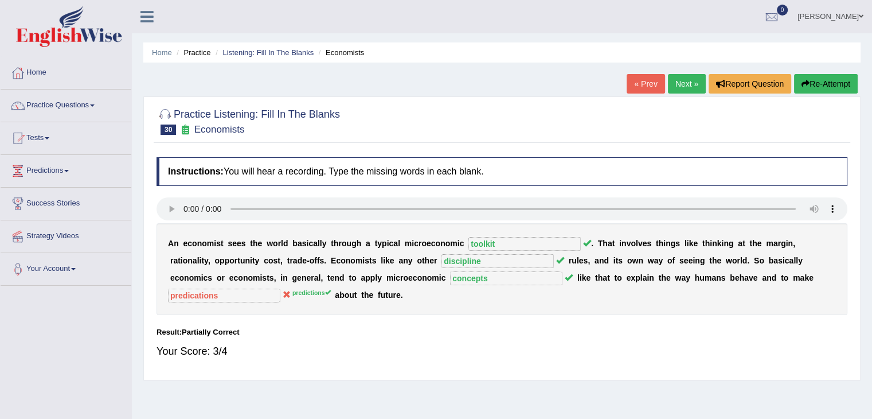
click at [674, 90] on link "Next »" at bounding box center [687, 83] width 38 height 19
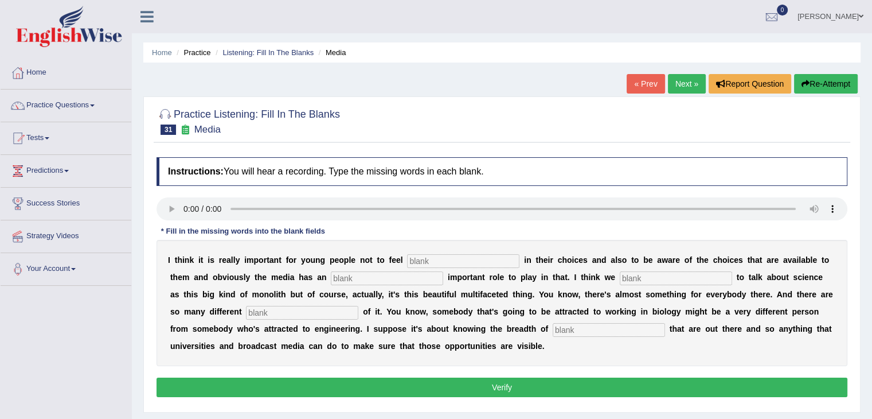
click at [412, 257] on input "text" at bounding box center [463, 261] width 112 height 14
type input "restricted"
click at [399, 279] on input "text" at bounding box center [387, 278] width 112 height 14
click at [357, 278] on input "text" at bounding box center [387, 278] width 112 height 14
type input "en"
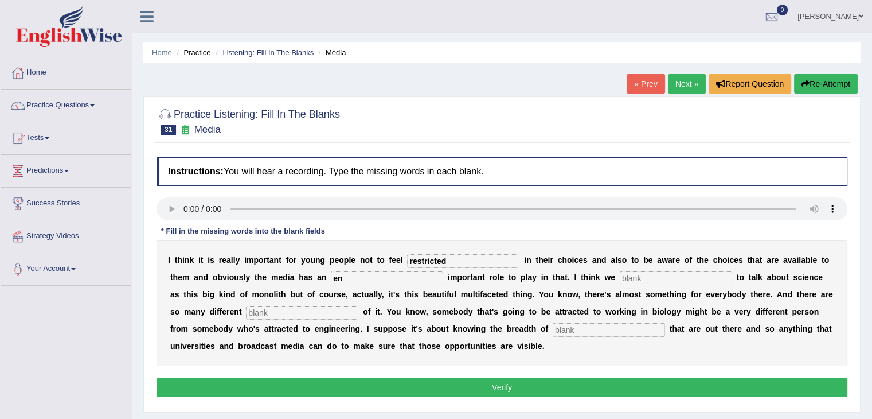
click at [649, 267] on div "I t h i n k i t i s r e a l l y i m p o r t a n t f o r y o u n g p e o p l e n…" at bounding box center [502, 303] width 691 height 126
click at [652, 274] on input "text" at bounding box center [676, 278] width 112 height 14
type input "i"
click at [328, 311] on input "text" at bounding box center [302, 313] width 112 height 14
type input "aspects"
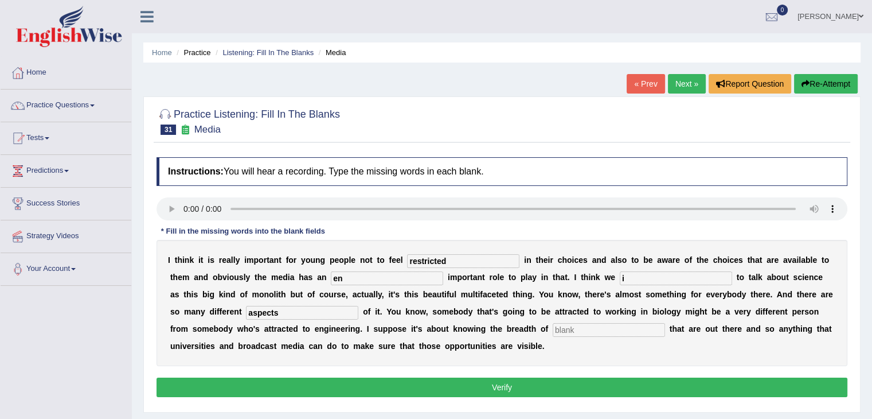
click at [596, 329] on input "text" at bounding box center [609, 330] width 112 height 14
type input "opportunities"
click at [591, 386] on button "Verify" at bounding box center [502, 386] width 691 height 19
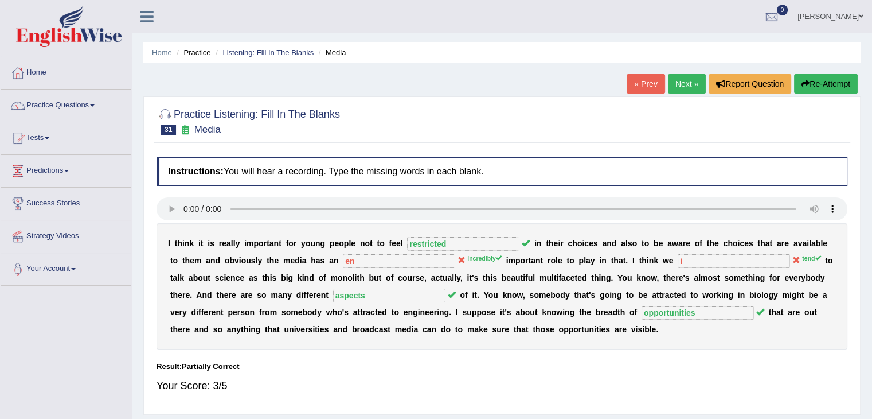
click at [681, 79] on link "Next »" at bounding box center [687, 83] width 38 height 19
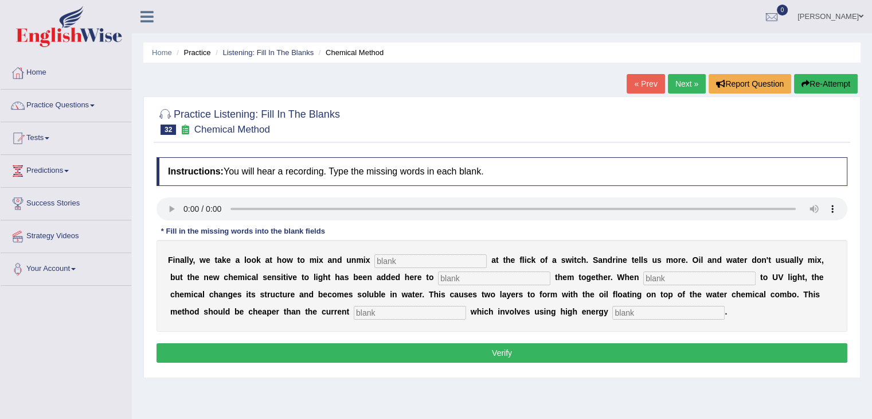
click at [364, 313] on input "text" at bounding box center [410, 313] width 112 height 14
type input "alternatives"
click at [408, 259] on input "text" at bounding box center [430, 261] width 112 height 14
type input "liquids"
click at [479, 280] on input "text" at bounding box center [494, 278] width 112 height 14
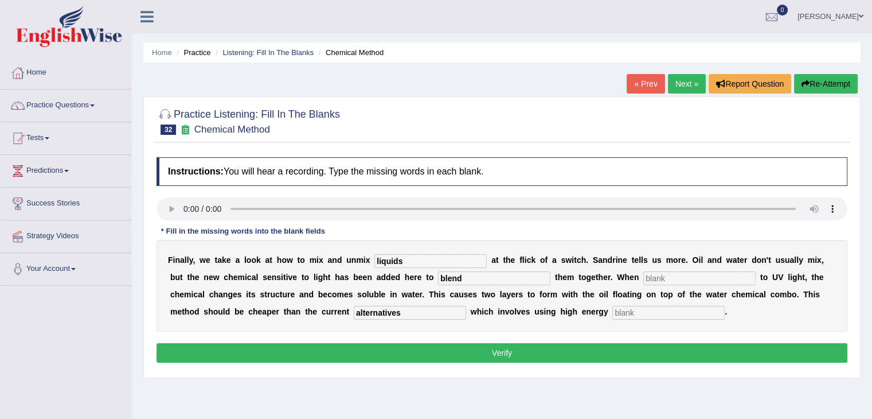
type input "blend"
click at [685, 275] on input "text" at bounding box center [699, 278] width 112 height 14
type input "exposed"
click at [648, 314] on input "text" at bounding box center [668, 313] width 112 height 14
type input "future"
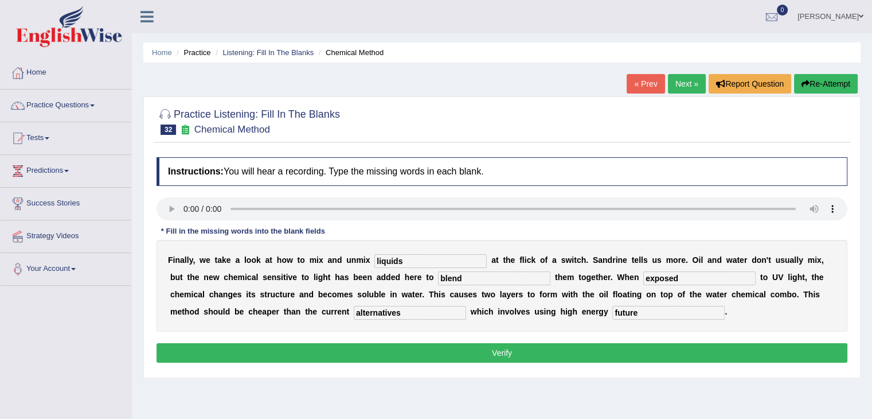
click at [603, 356] on button "Verify" at bounding box center [502, 352] width 691 height 19
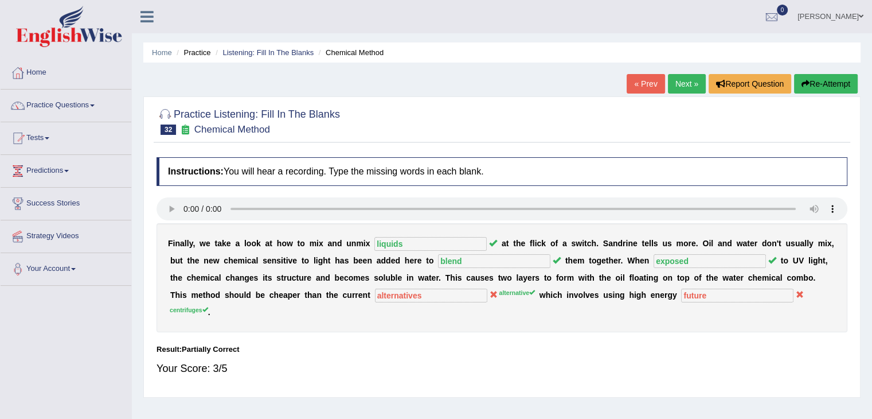
click at [689, 83] on link "Next »" at bounding box center [687, 83] width 38 height 19
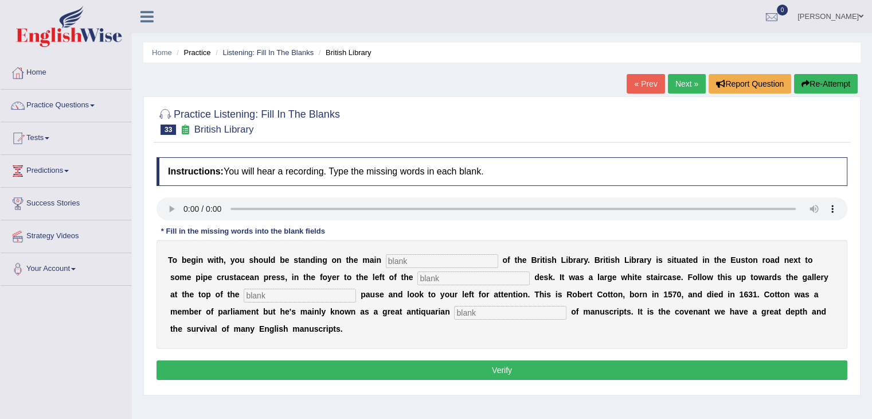
click at [478, 312] on input "text" at bounding box center [510, 313] width 112 height 14
type input "collector"
click at [438, 261] on input "text" at bounding box center [442, 261] width 112 height 14
type input "floor"
click at [438, 283] on input "text" at bounding box center [473, 278] width 112 height 14
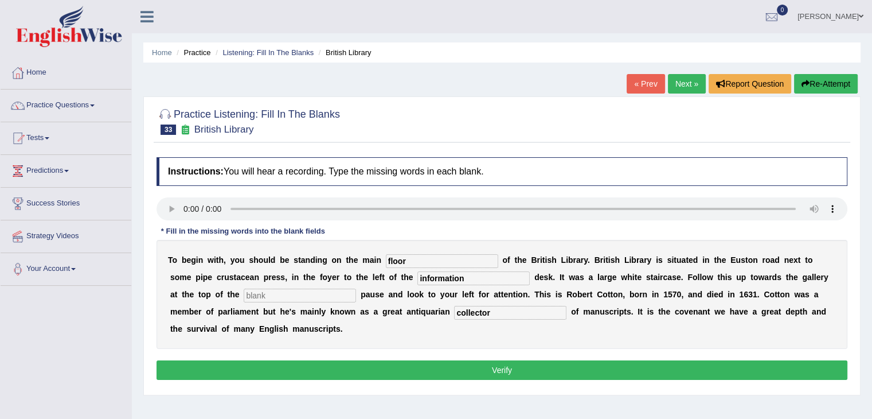
type input "information"
click at [341, 289] on input "text" at bounding box center [300, 295] width 112 height 14
type input "i"
click at [483, 366] on button "Verify" at bounding box center [502, 369] width 691 height 19
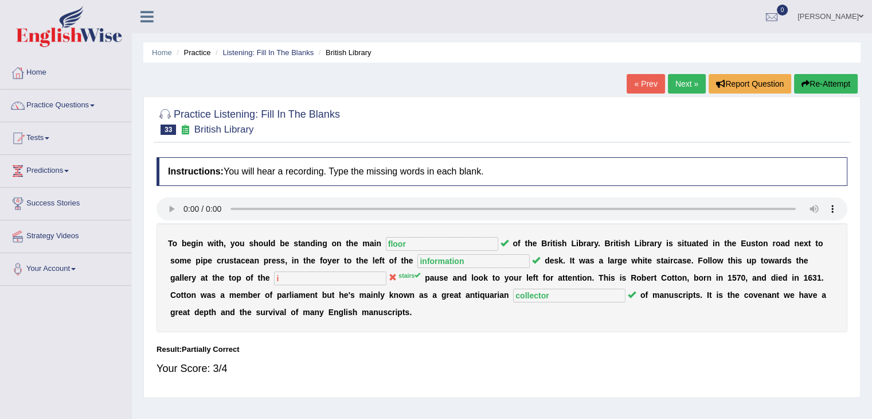
click at [682, 83] on link "Next »" at bounding box center [687, 83] width 38 height 19
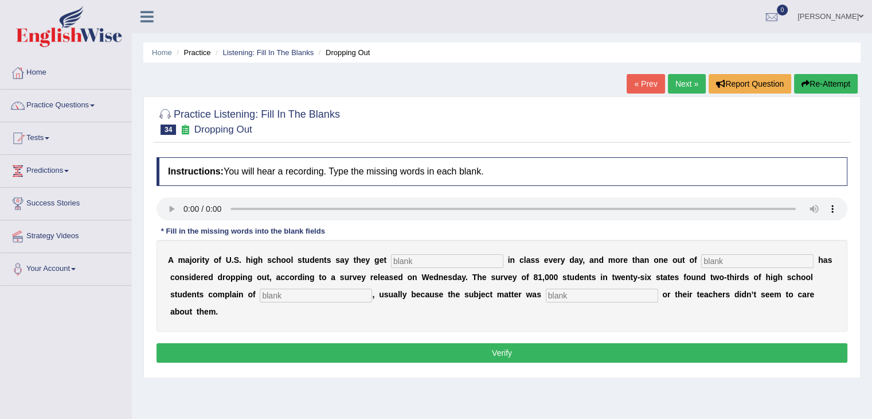
click at [550, 292] on input "text" at bounding box center [602, 295] width 112 height 14
type input "relevant"
click at [462, 257] on input "text" at bounding box center [447, 261] width 112 height 14
type input "bored"
click at [760, 256] on input "text" at bounding box center [757, 261] width 112 height 14
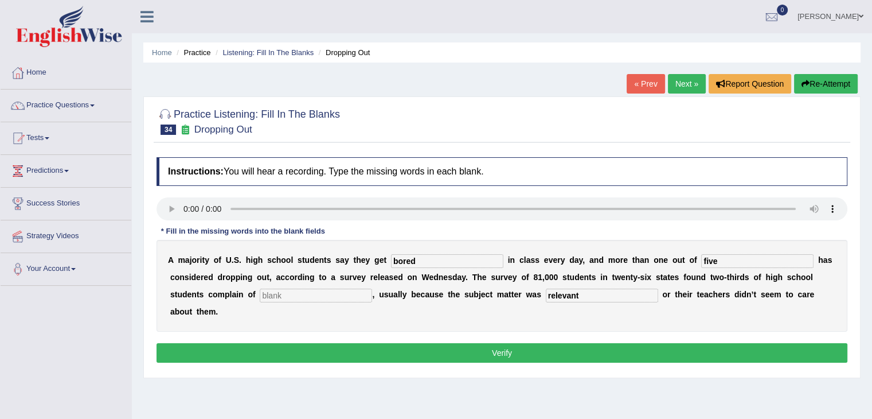
type input "five"
click at [350, 294] on input "text" at bounding box center [316, 295] width 112 height 14
type input "boarden"
click at [390, 356] on button "Verify" at bounding box center [502, 352] width 691 height 19
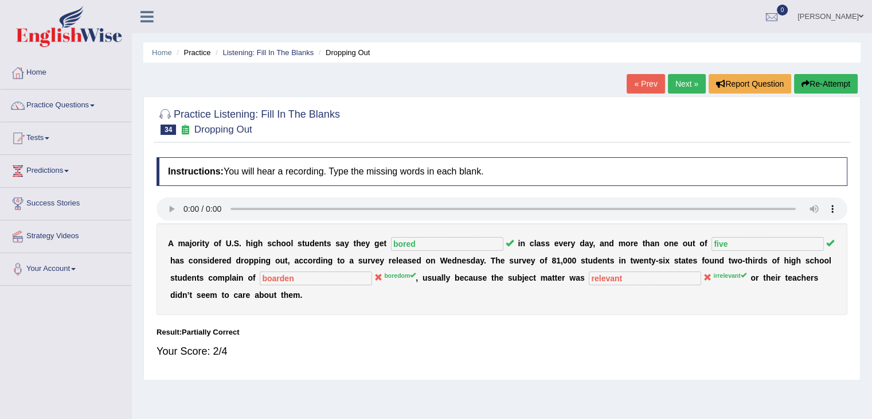
click at [682, 88] on link "Next »" at bounding box center [687, 83] width 38 height 19
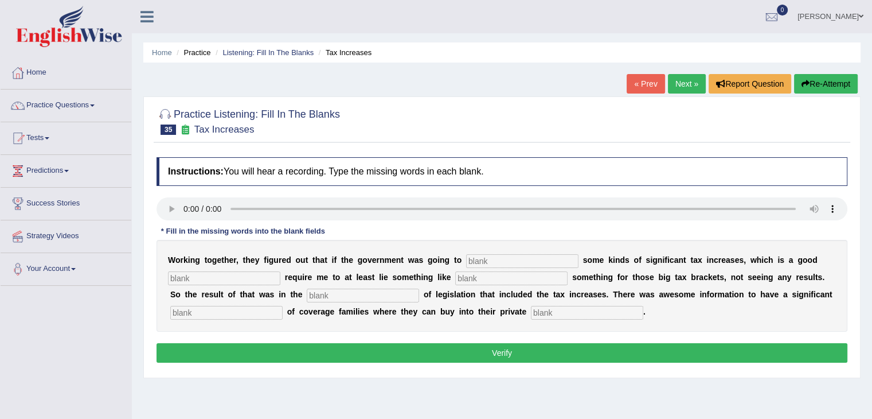
click at [550, 309] on input "text" at bounding box center [587, 313] width 112 height 14
type input "insurance"
click at [511, 261] on input "text" at bounding box center [522, 261] width 112 height 14
type input "proposed"
click at [265, 280] on input "text" at bounding box center [224, 278] width 112 height 14
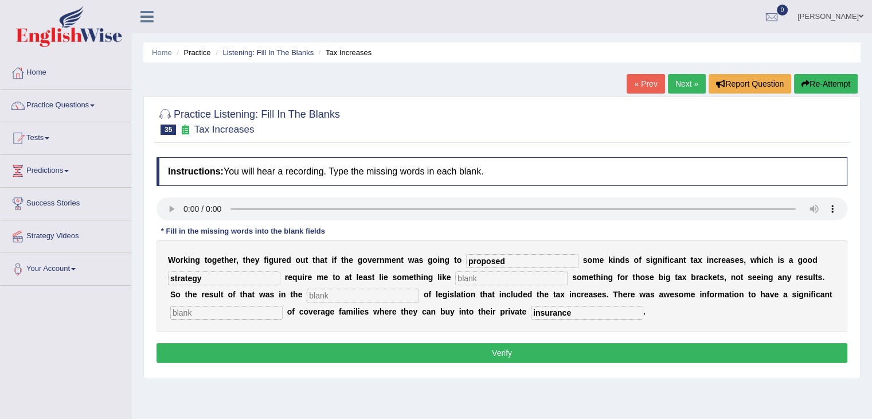
type input "strategy"
click at [529, 280] on input "text" at bounding box center [511, 278] width 112 height 14
type input "getting"
click at [408, 296] on input "text" at bounding box center [363, 295] width 112 height 14
type input "package"
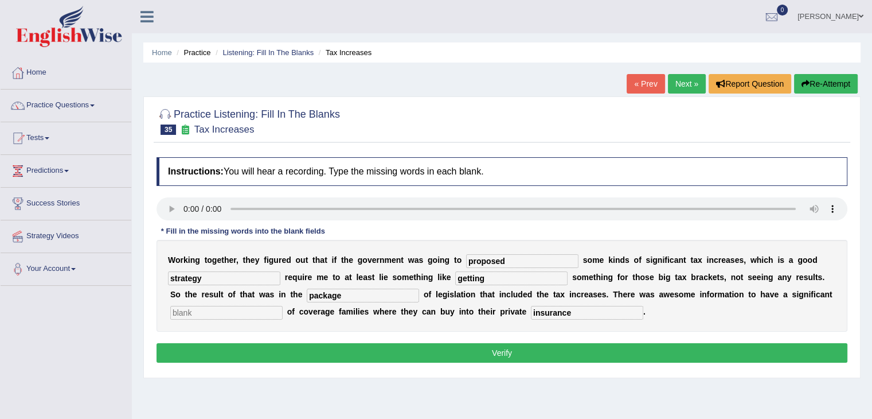
click at [272, 310] on input "text" at bounding box center [226, 313] width 112 height 14
type input "expansions"
click at [278, 347] on button "Verify" at bounding box center [502, 352] width 691 height 19
